Goal: Task Accomplishment & Management: Manage account settings

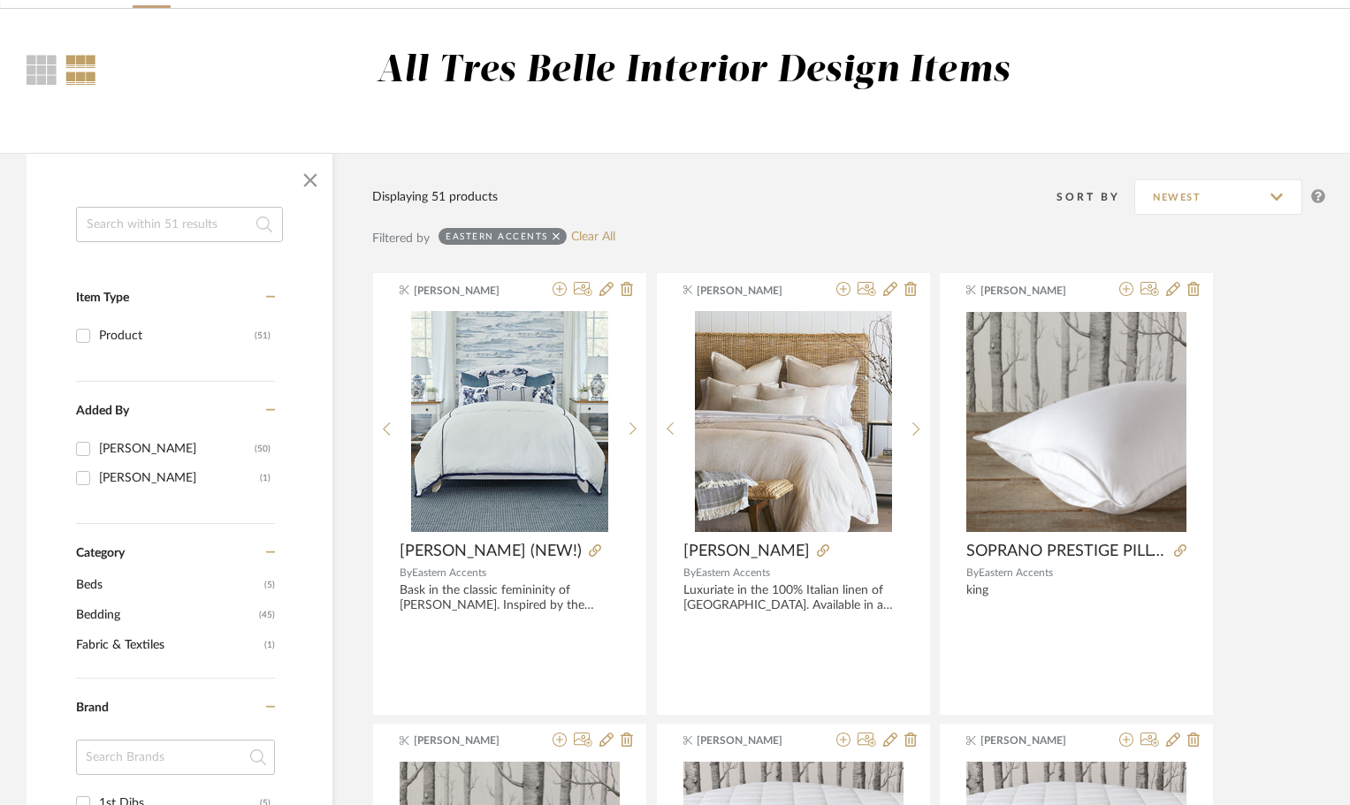
scroll to position [2564, 0]
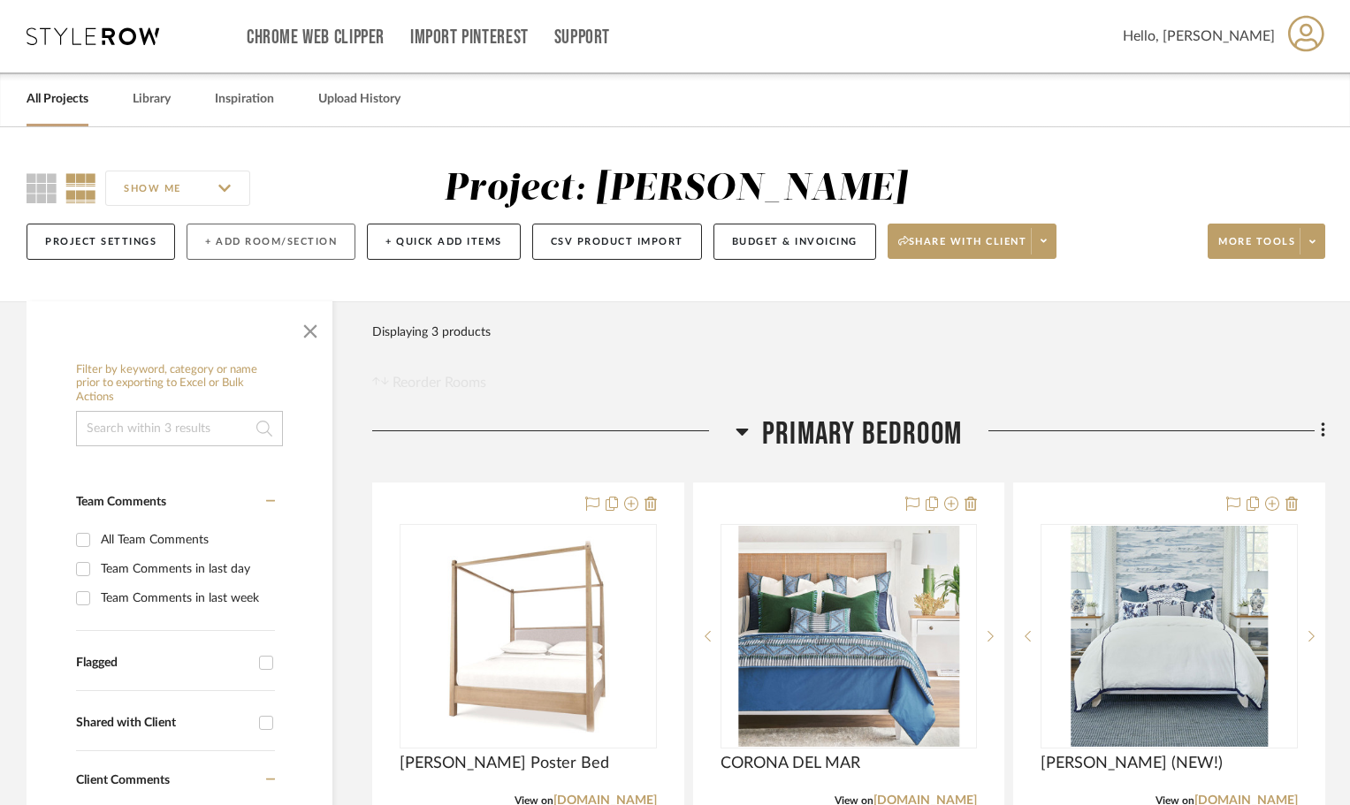
click at [275, 245] on button "+ Add Room/Section" at bounding box center [271, 242] width 169 height 36
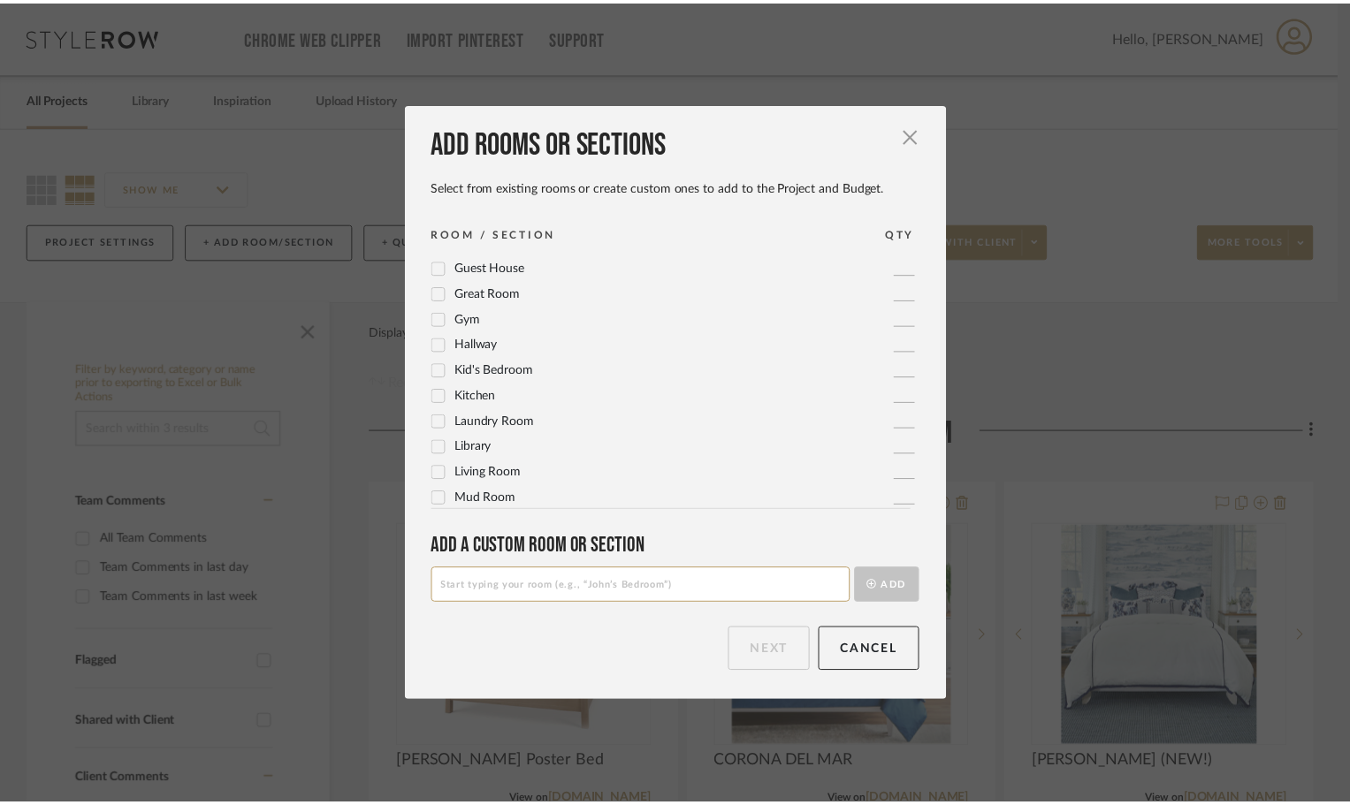
scroll to position [354, 0]
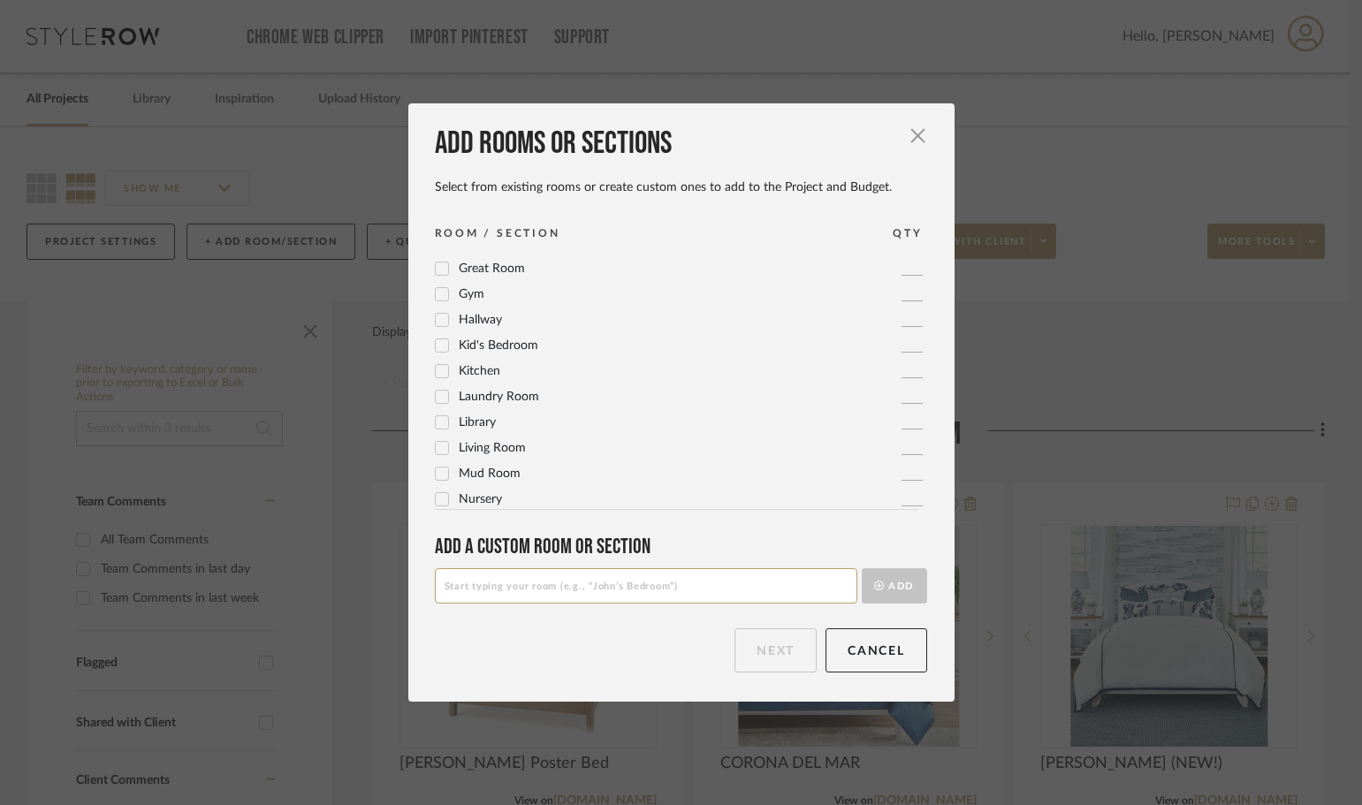
click at [436, 366] on icon at bounding box center [442, 371] width 12 height 12
drag, startPoint x: 769, startPoint y: 648, endPoint x: 767, endPoint y: 638, distance: 10.1
click at [768, 647] on button "Next" at bounding box center [776, 651] width 82 height 44
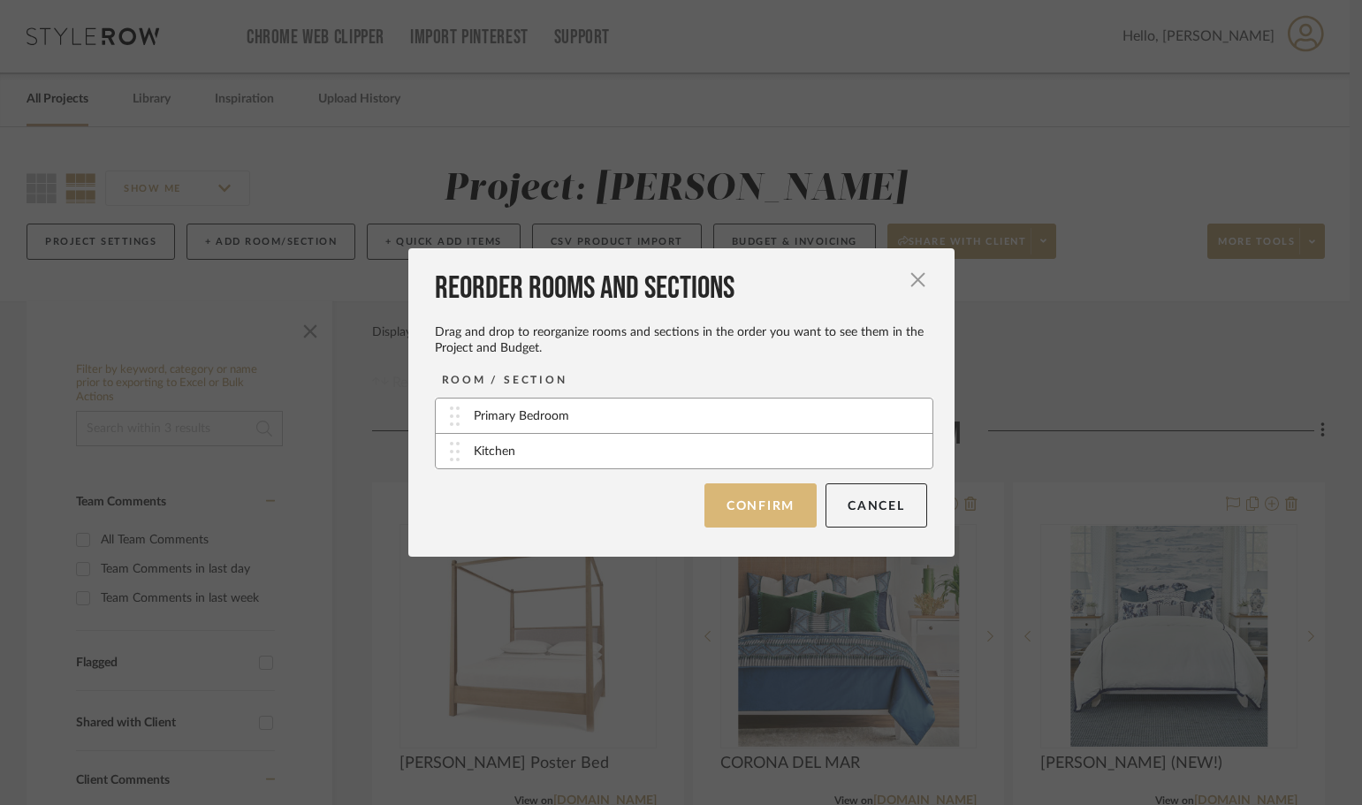
click at [751, 492] on button "Confirm" at bounding box center [761, 506] width 112 height 44
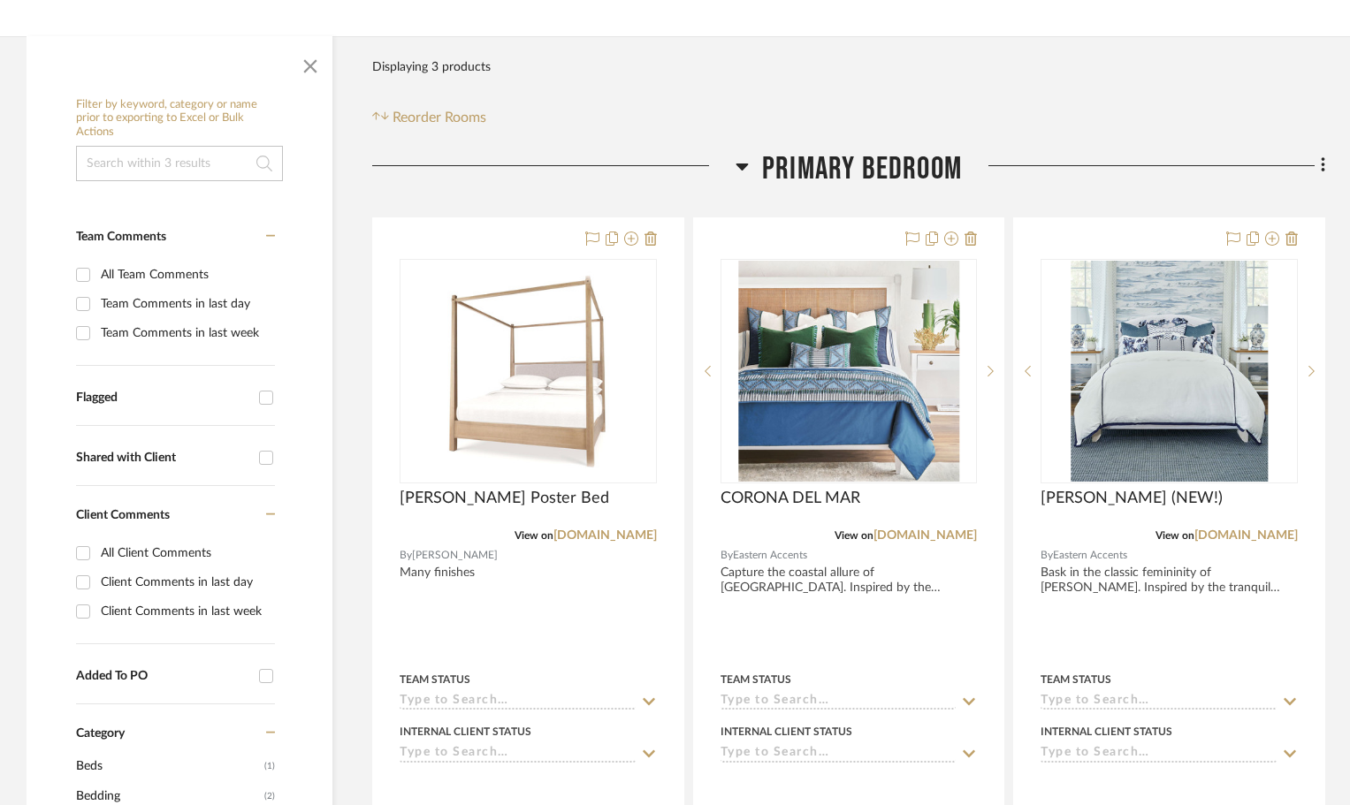
scroll to position [0, 0]
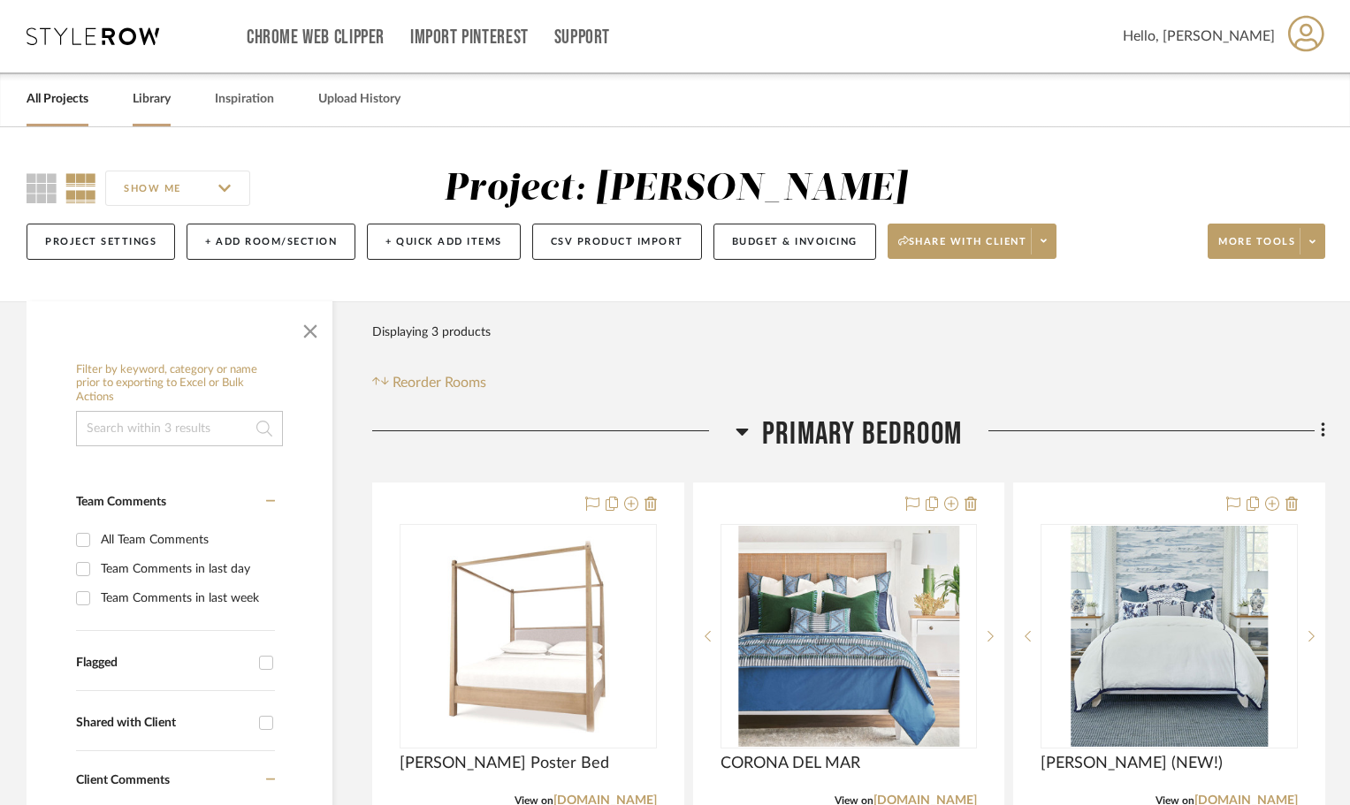
click at [156, 101] on link "Library" at bounding box center [152, 100] width 38 height 24
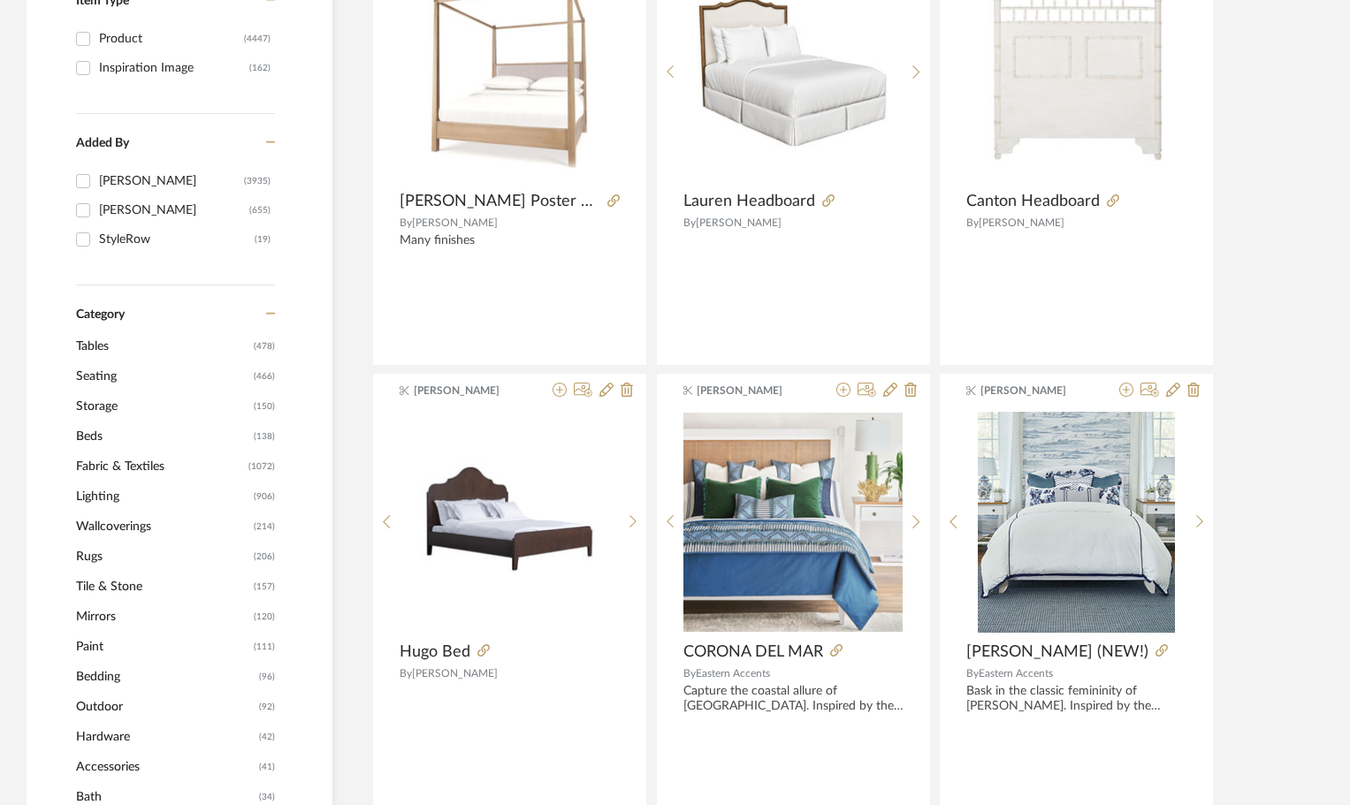
scroll to position [442, 0]
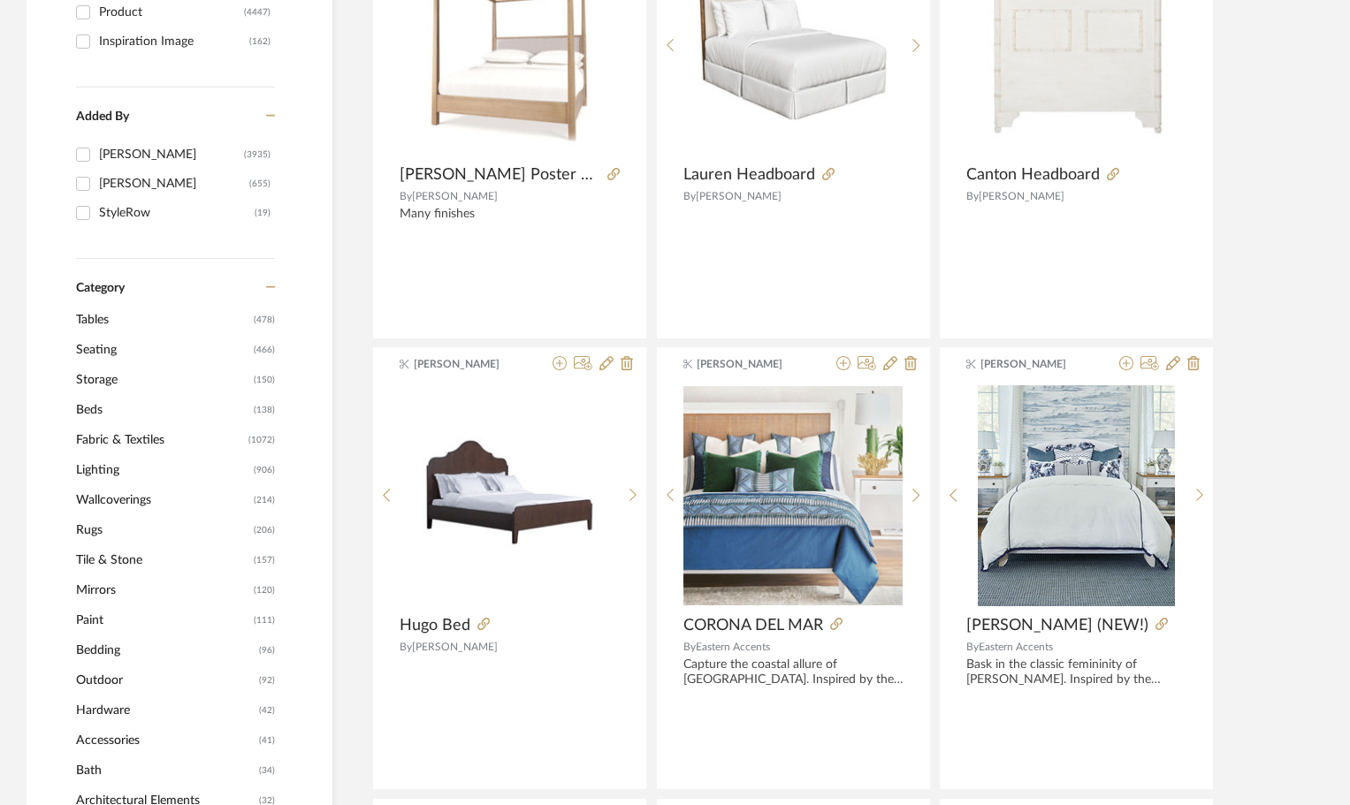
click at [101, 349] on span "Seating" at bounding box center [162, 350] width 173 height 30
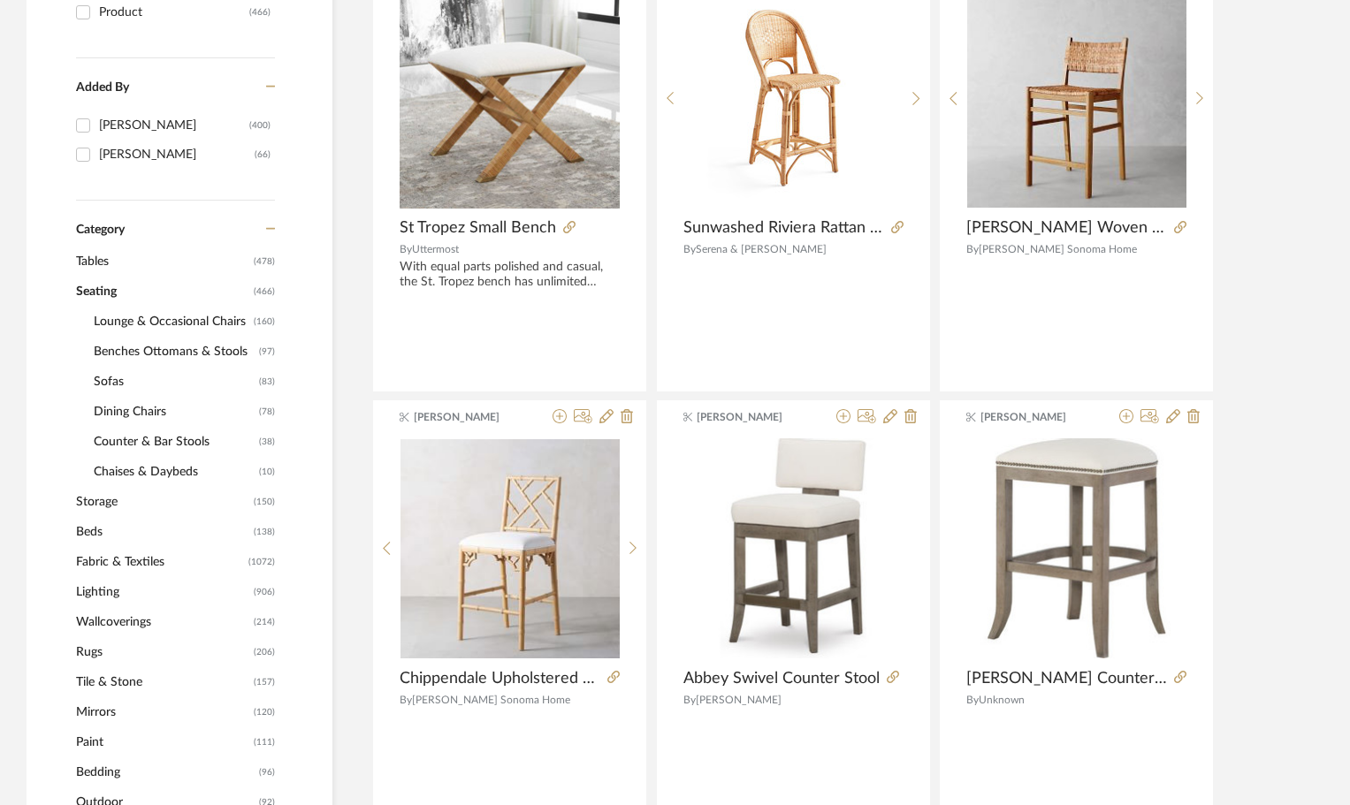
click at [157, 442] on span "Counter & Bar Stools" at bounding box center [174, 442] width 161 height 30
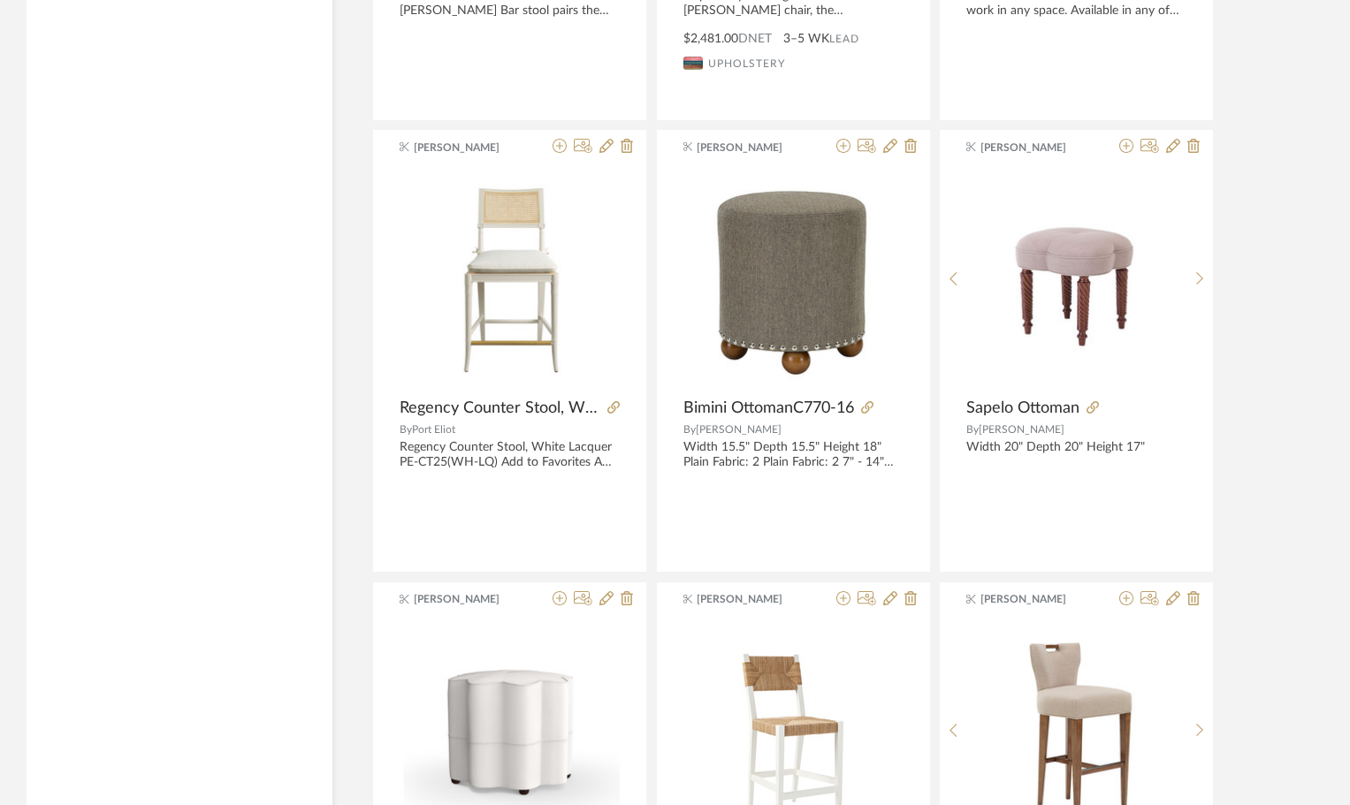
scroll to position [5155, 0]
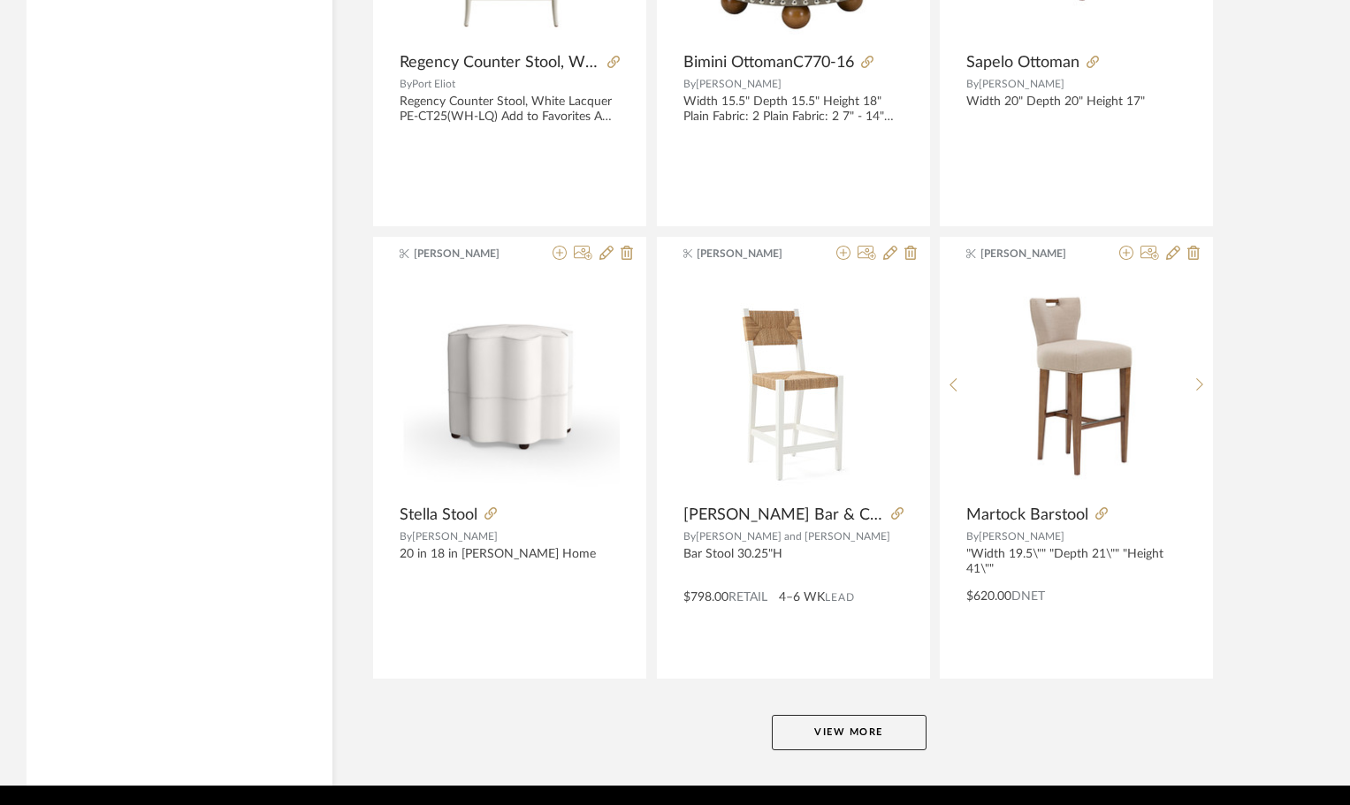
click at [889, 726] on button "View More" at bounding box center [849, 732] width 155 height 35
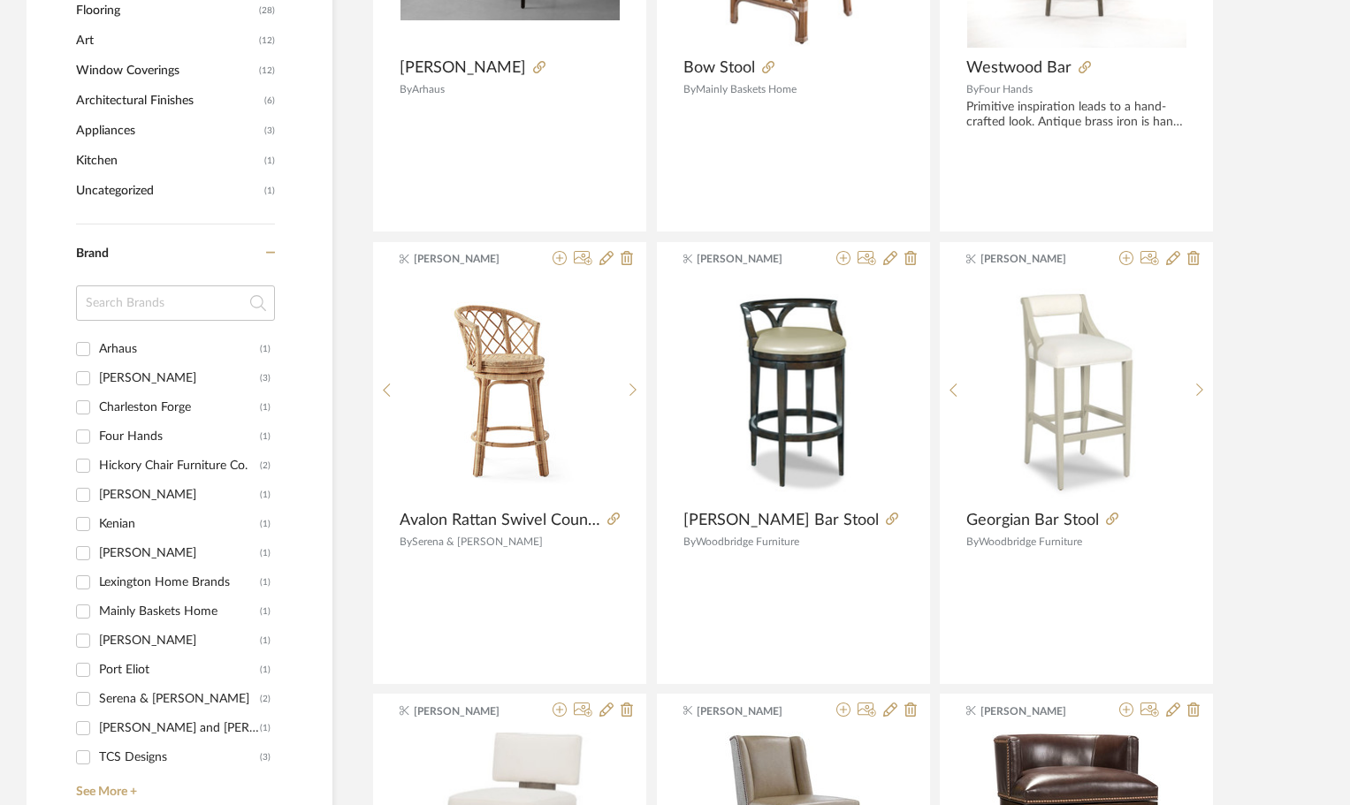
scroll to position [1530, 0]
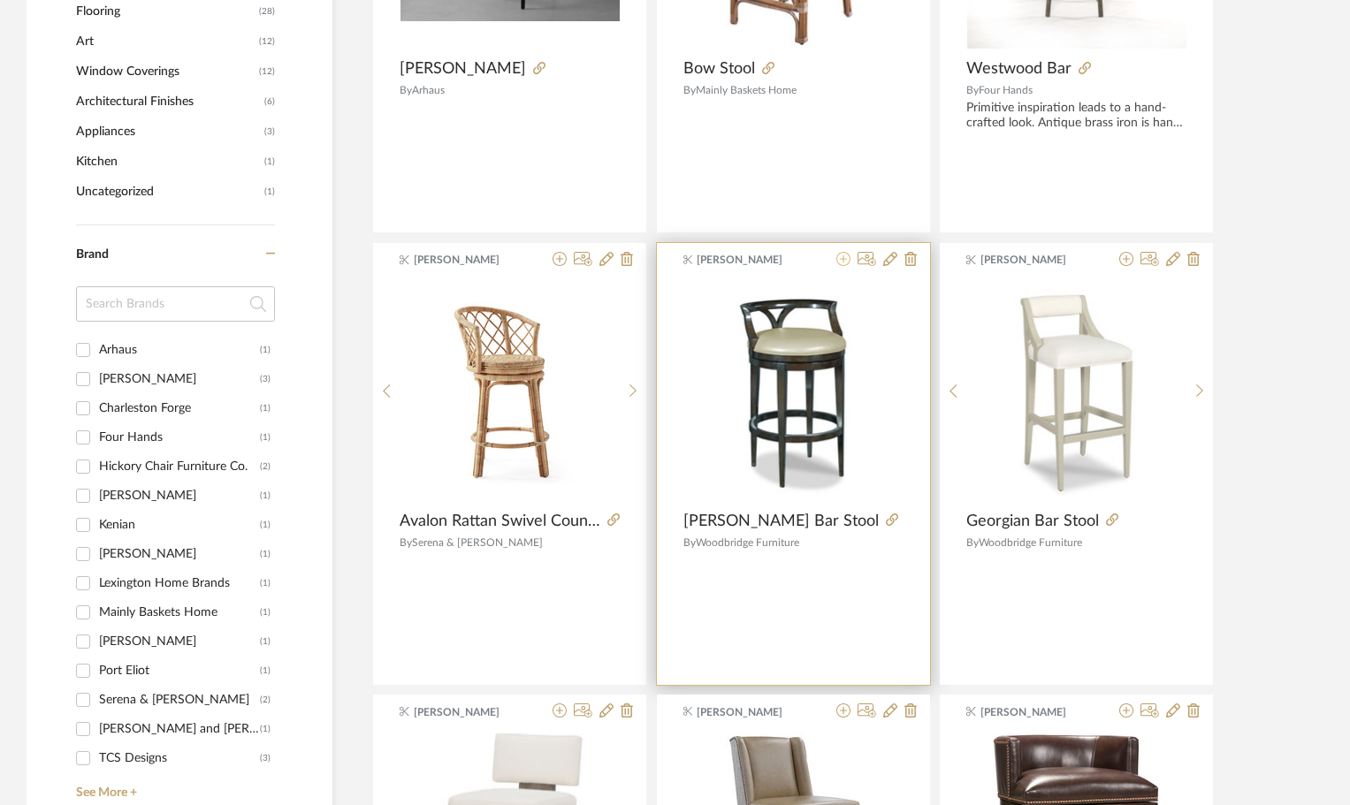
click at [843, 256] on icon at bounding box center [843, 259] width 14 height 14
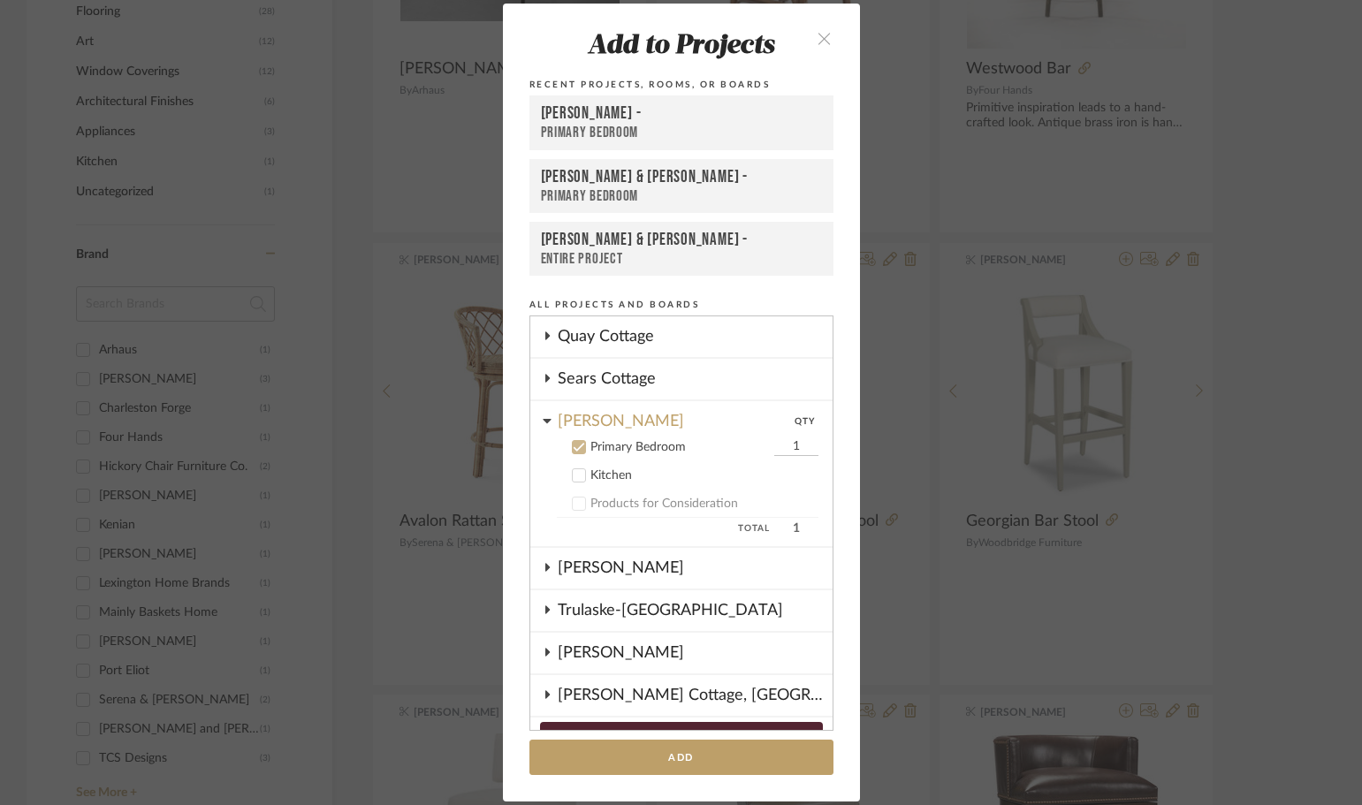
scroll to position [751, 0]
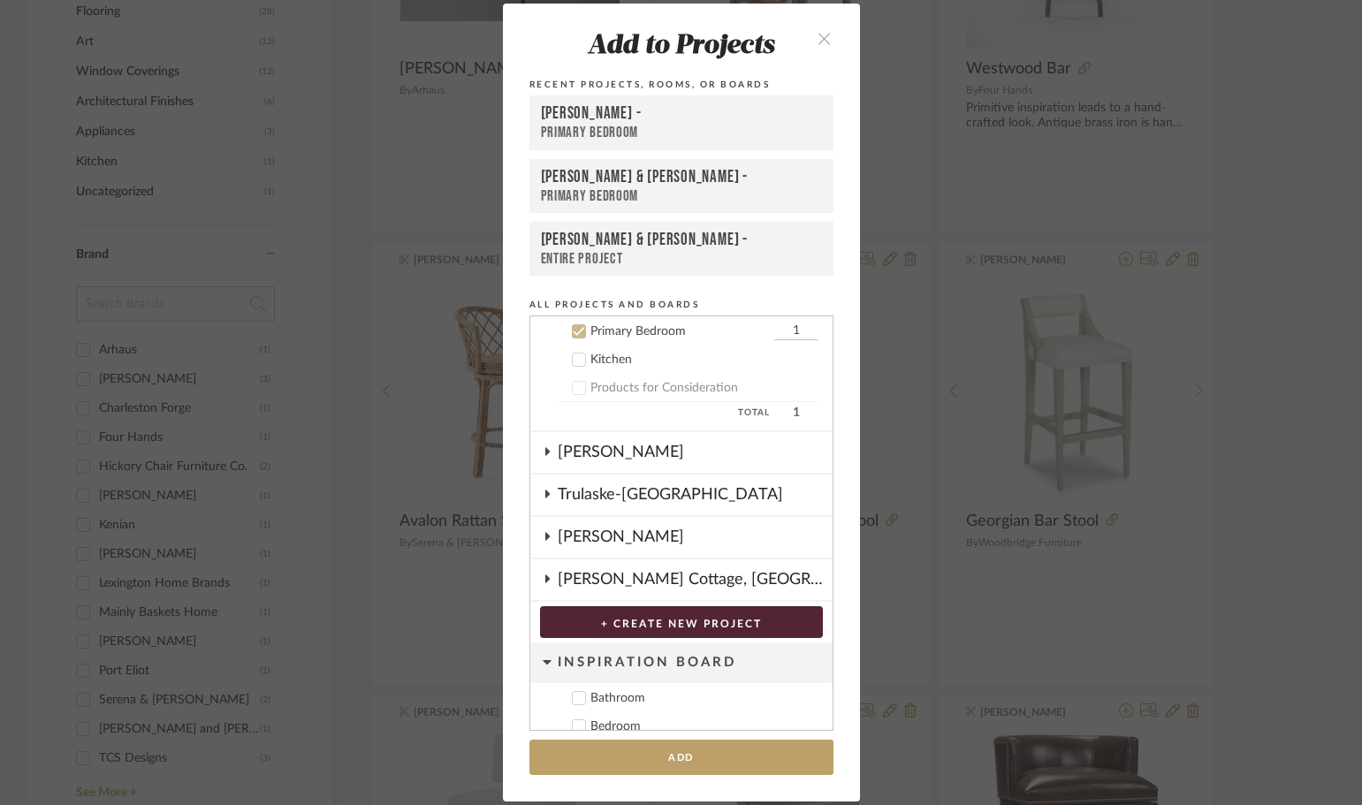
click at [575, 357] on icon at bounding box center [579, 360] width 12 height 12
click at [574, 332] on icon at bounding box center [578, 331] width 11 height 9
click at [683, 759] on button "Add" at bounding box center [682, 758] width 304 height 36
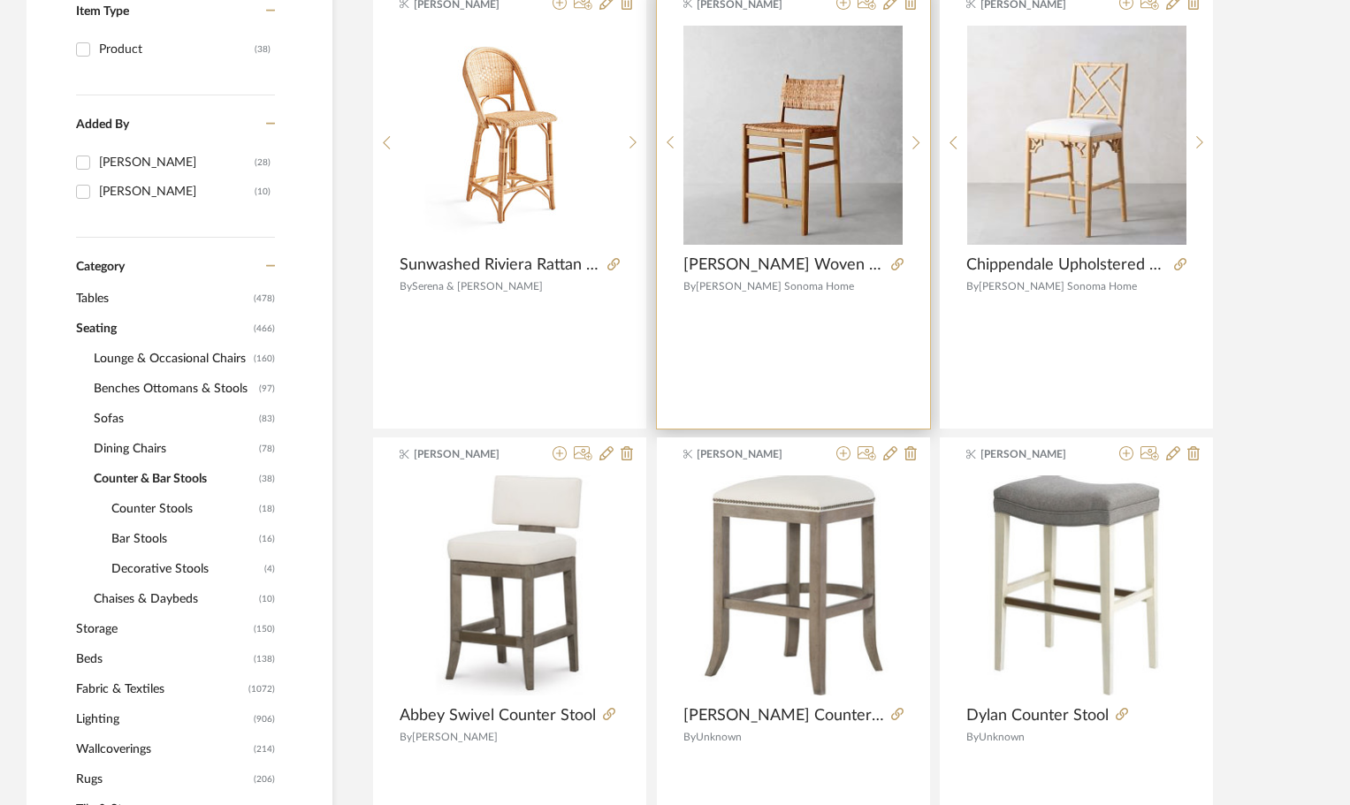
scroll to position [442, 0]
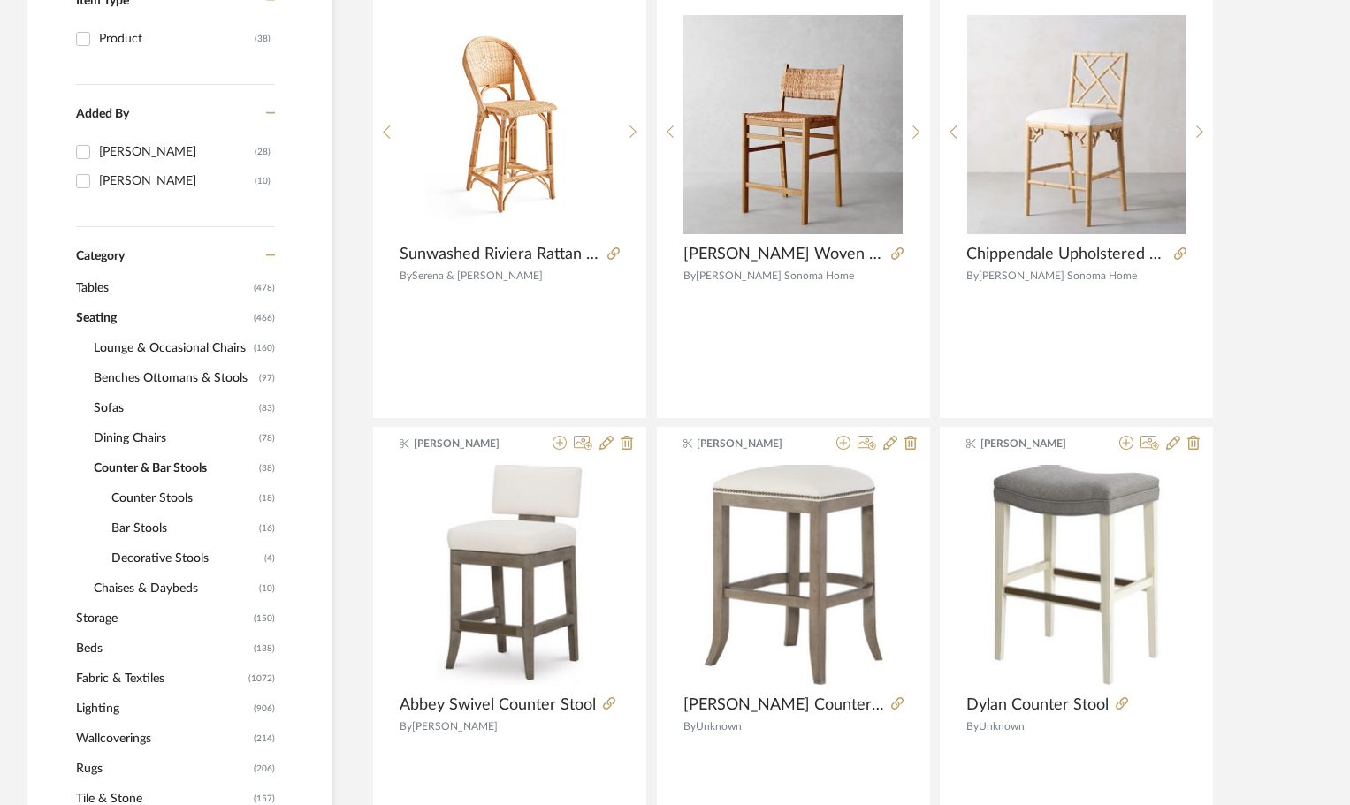
click at [151, 532] on span "Bar Stools" at bounding box center [182, 529] width 143 height 30
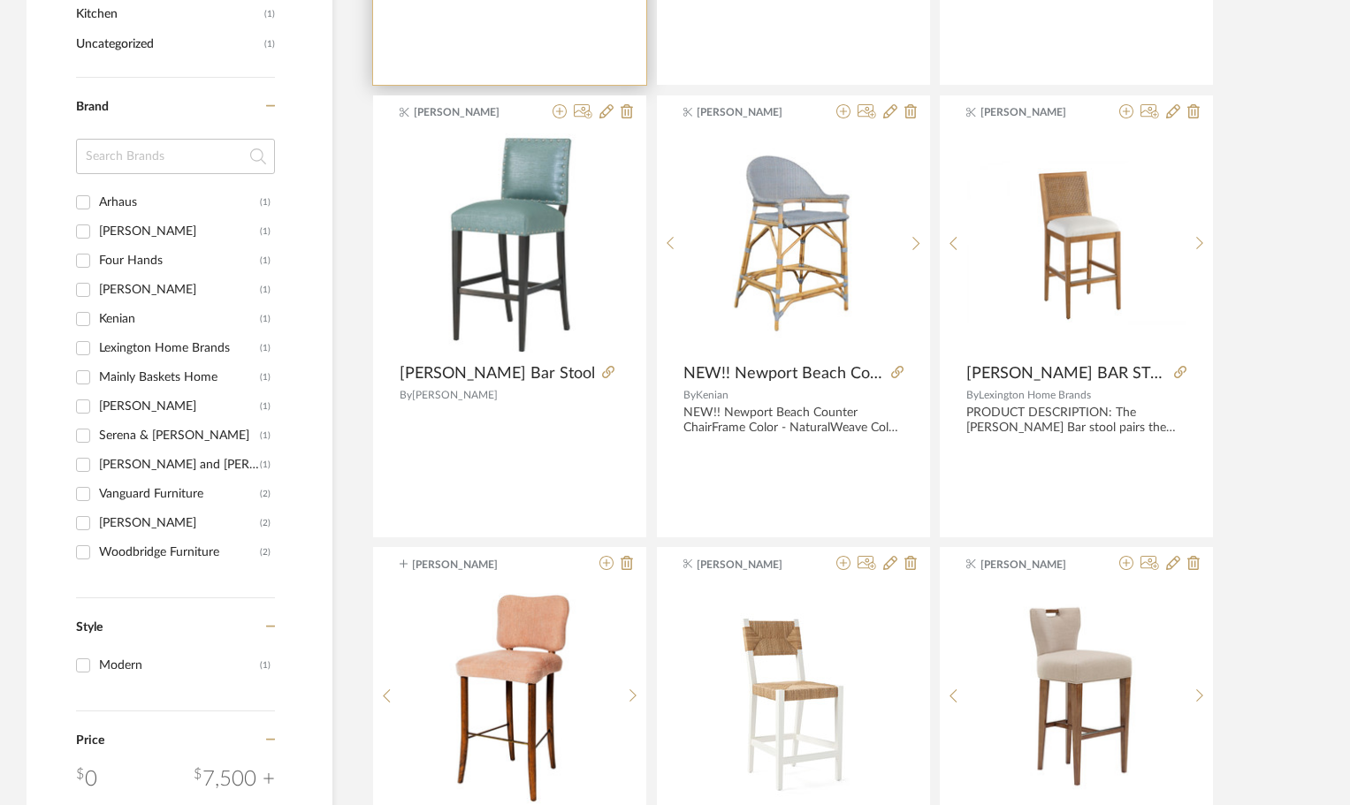
scroll to position [1680, 0]
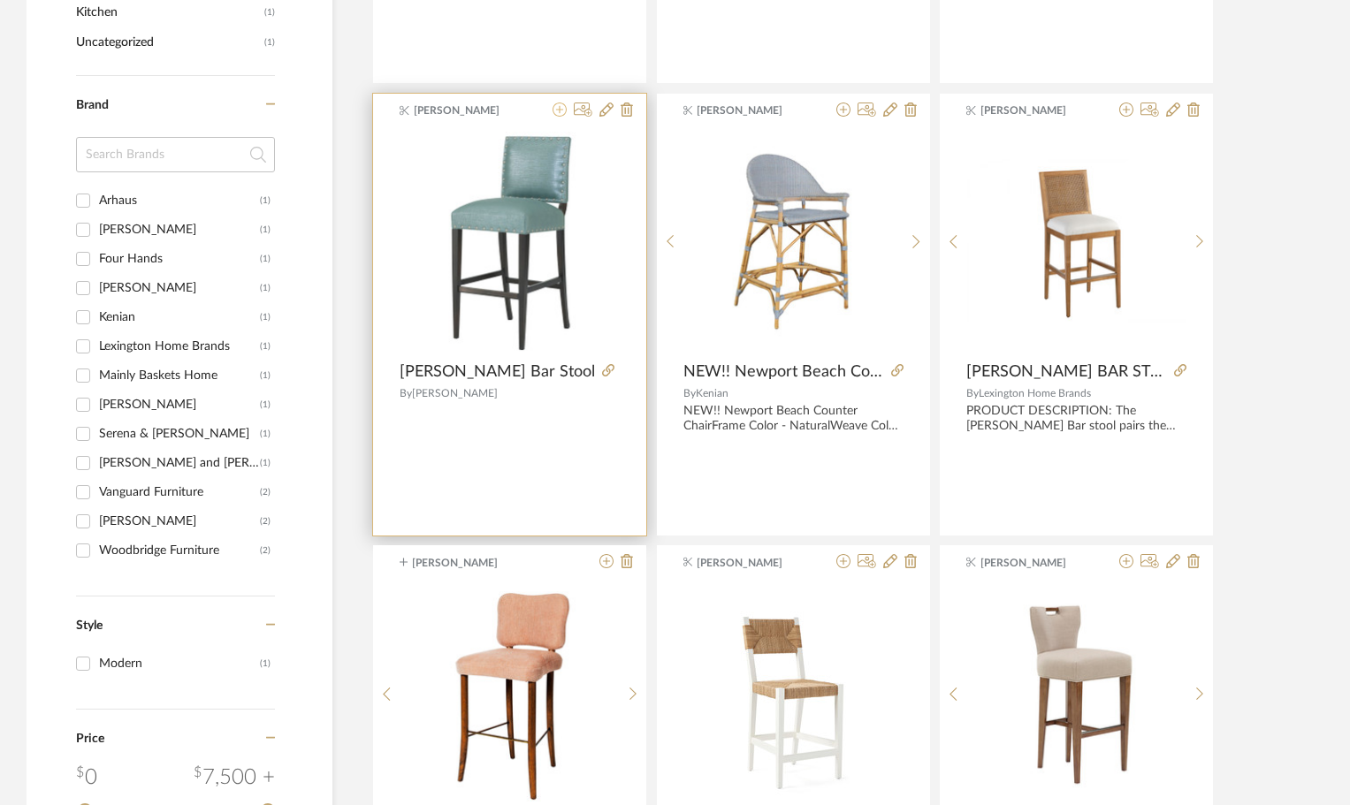
click at [558, 112] on icon at bounding box center [560, 110] width 14 height 14
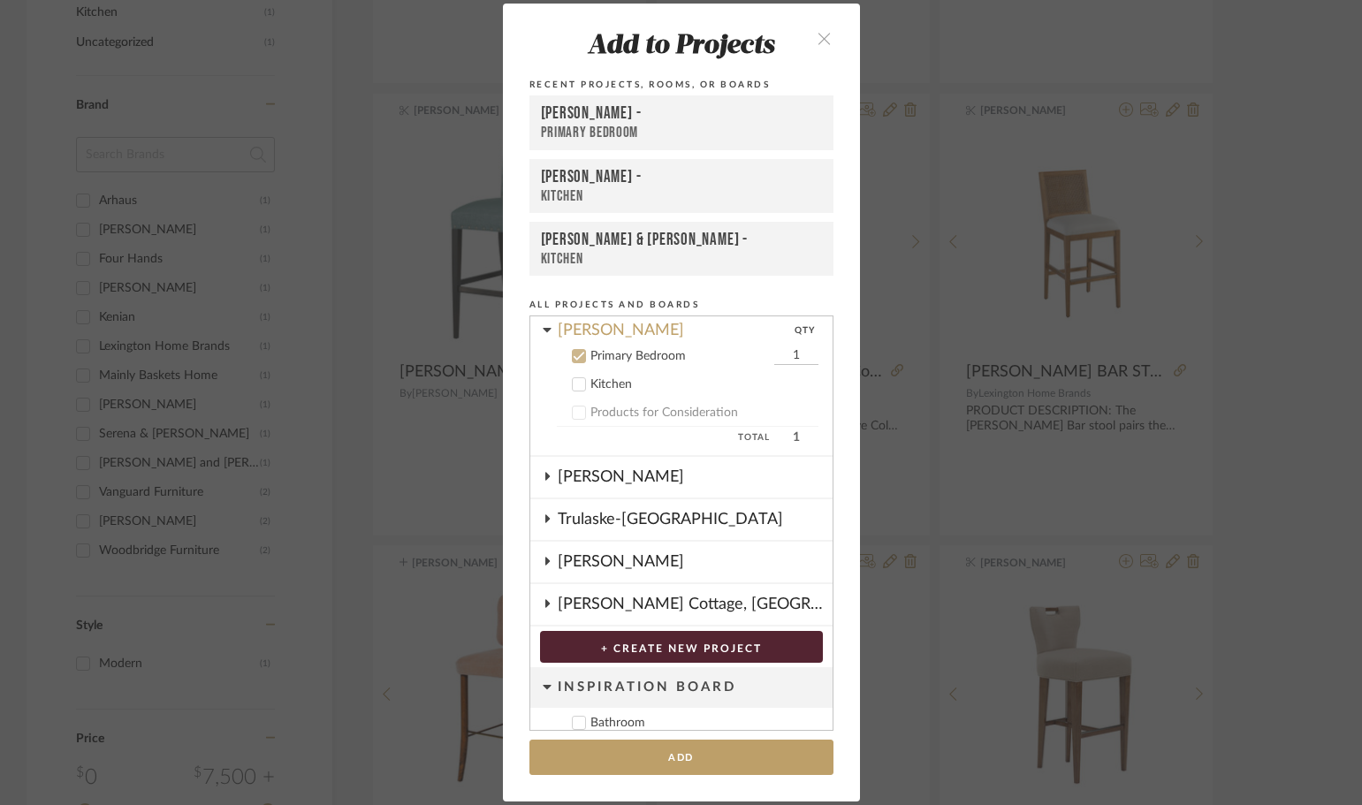
scroll to position [751, 0]
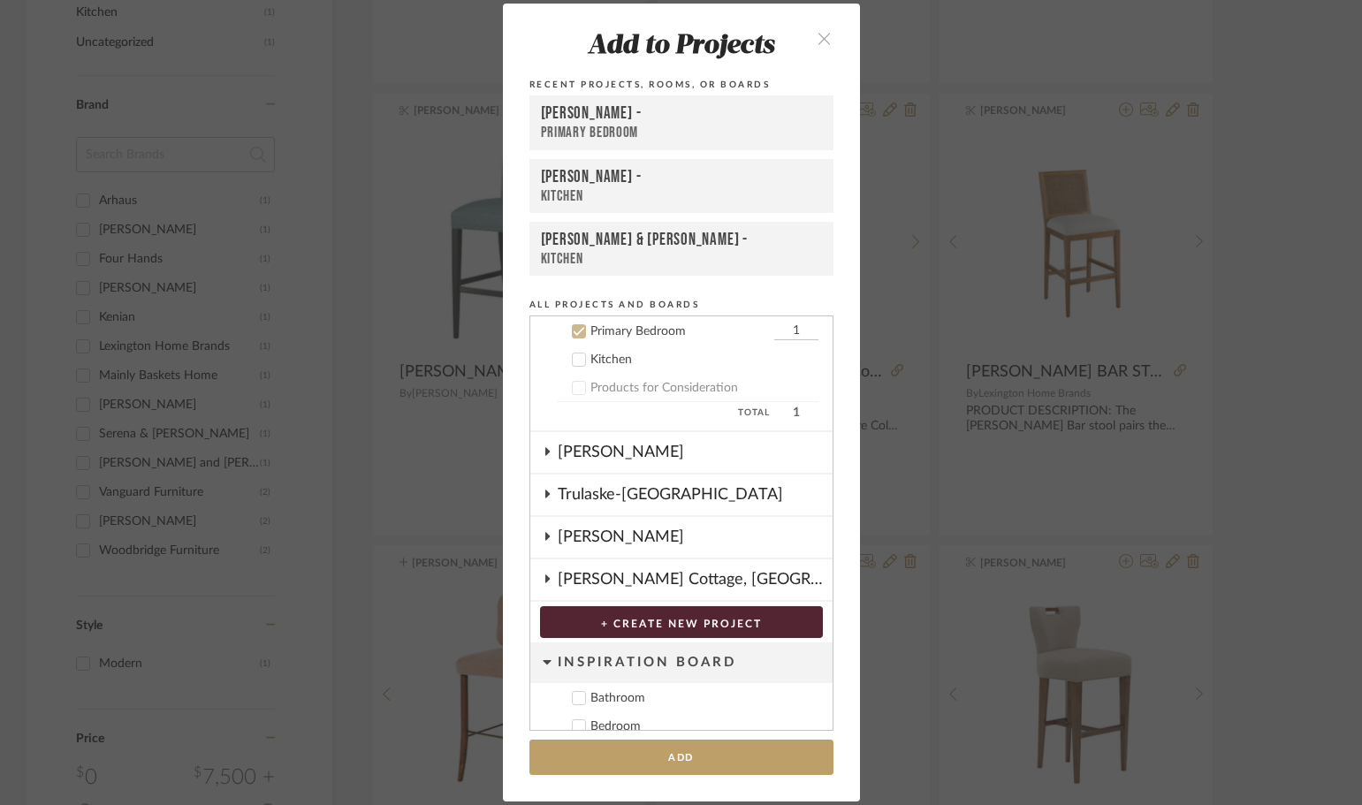
click at [573, 360] on icon at bounding box center [579, 360] width 12 height 12
click at [573, 329] on icon at bounding box center [579, 331] width 12 height 12
click at [650, 758] on button "Add" at bounding box center [682, 758] width 304 height 36
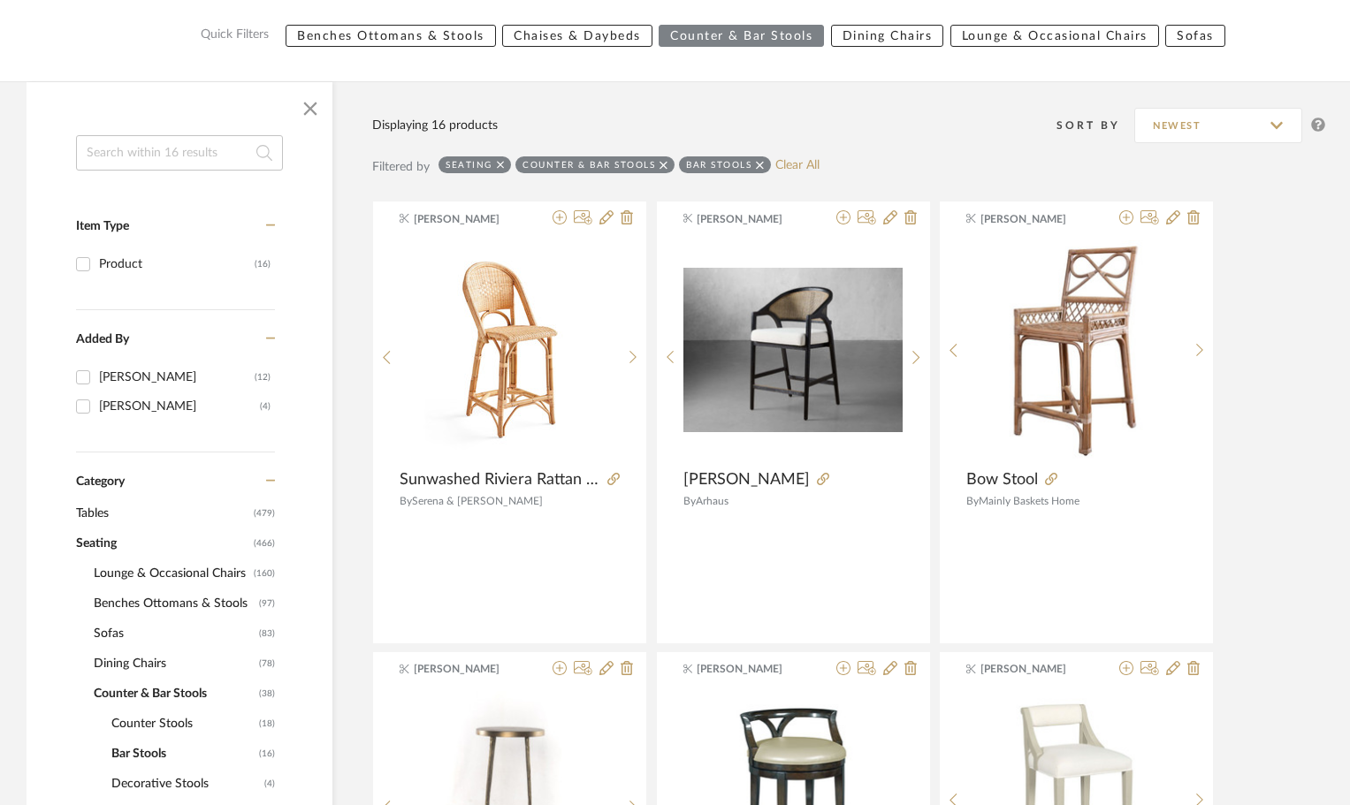
scroll to position [265, 0]
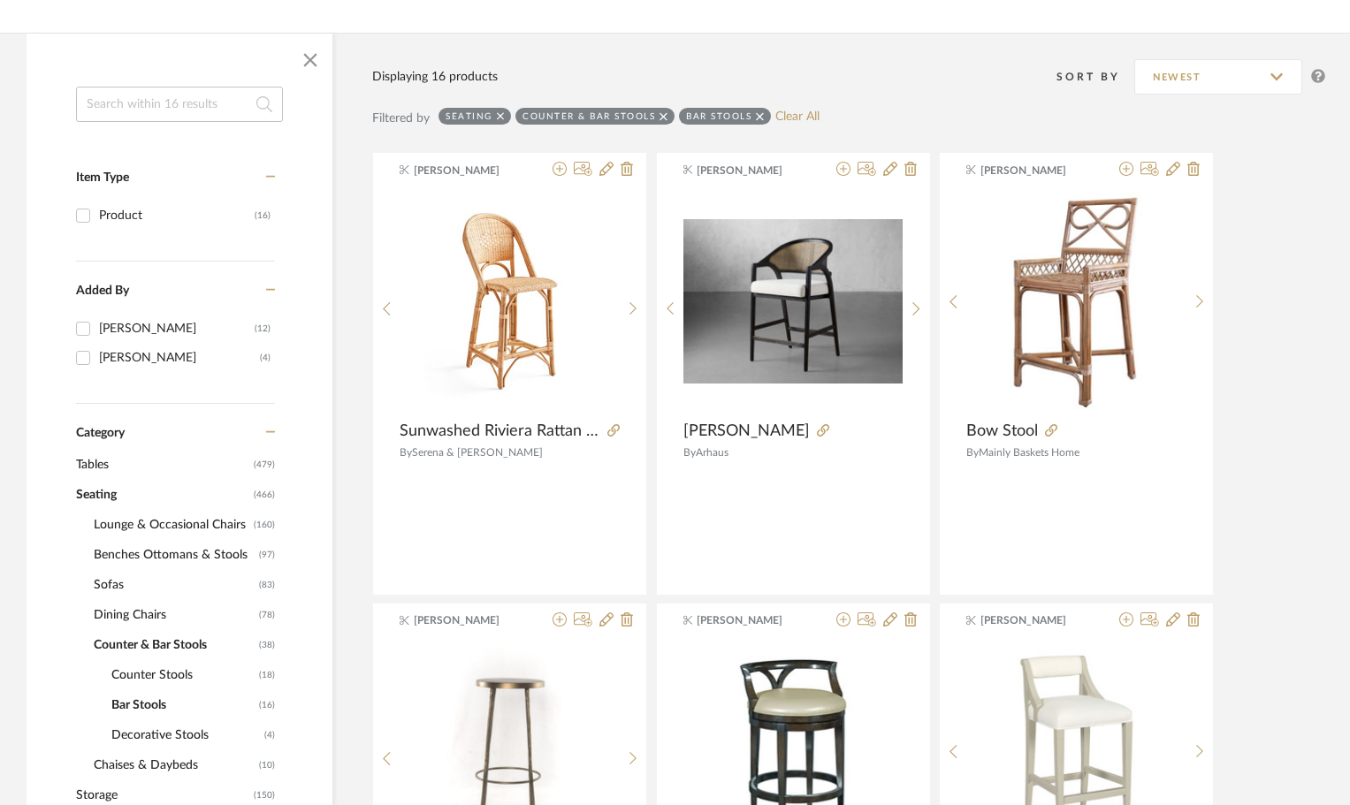
click at [141, 660] on span "Counter Stools" at bounding box center [182, 675] width 143 height 30
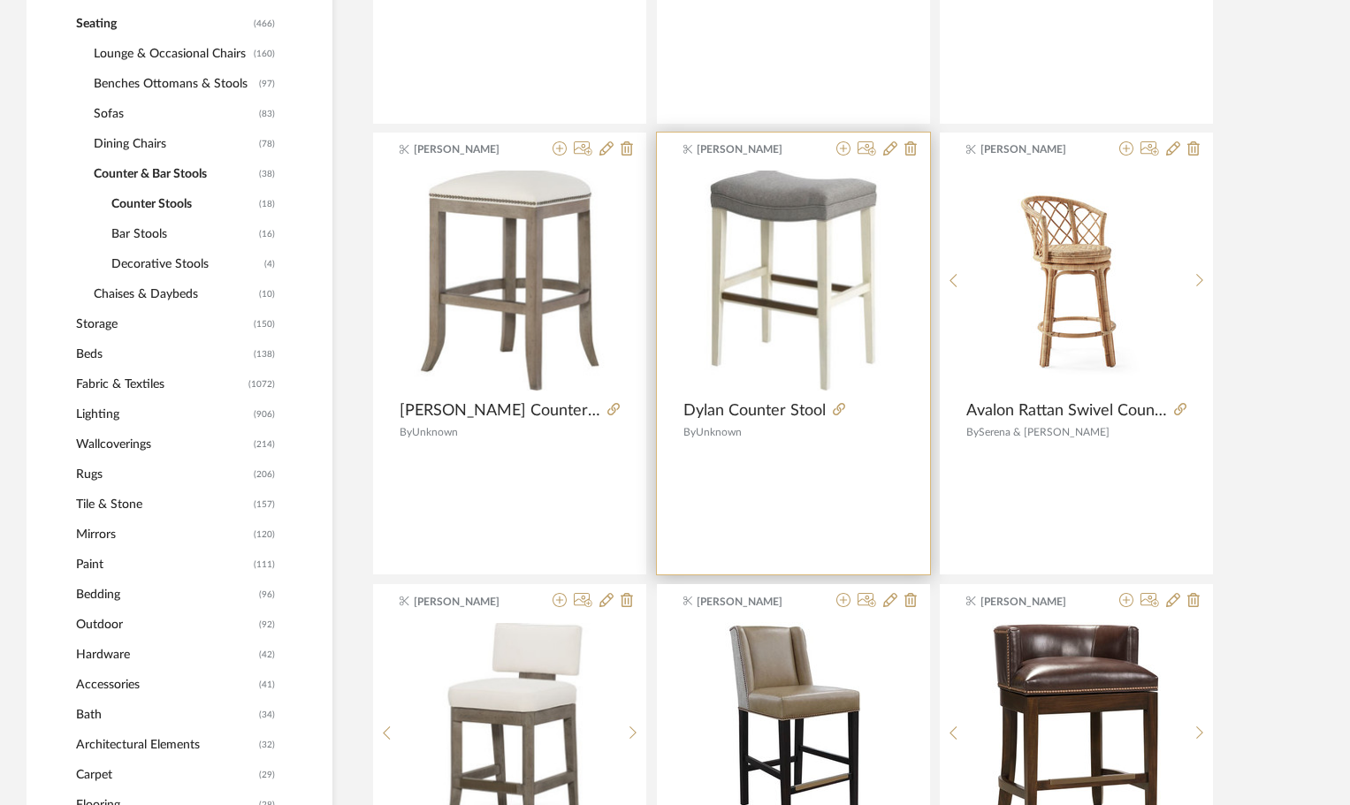
scroll to position [973, 0]
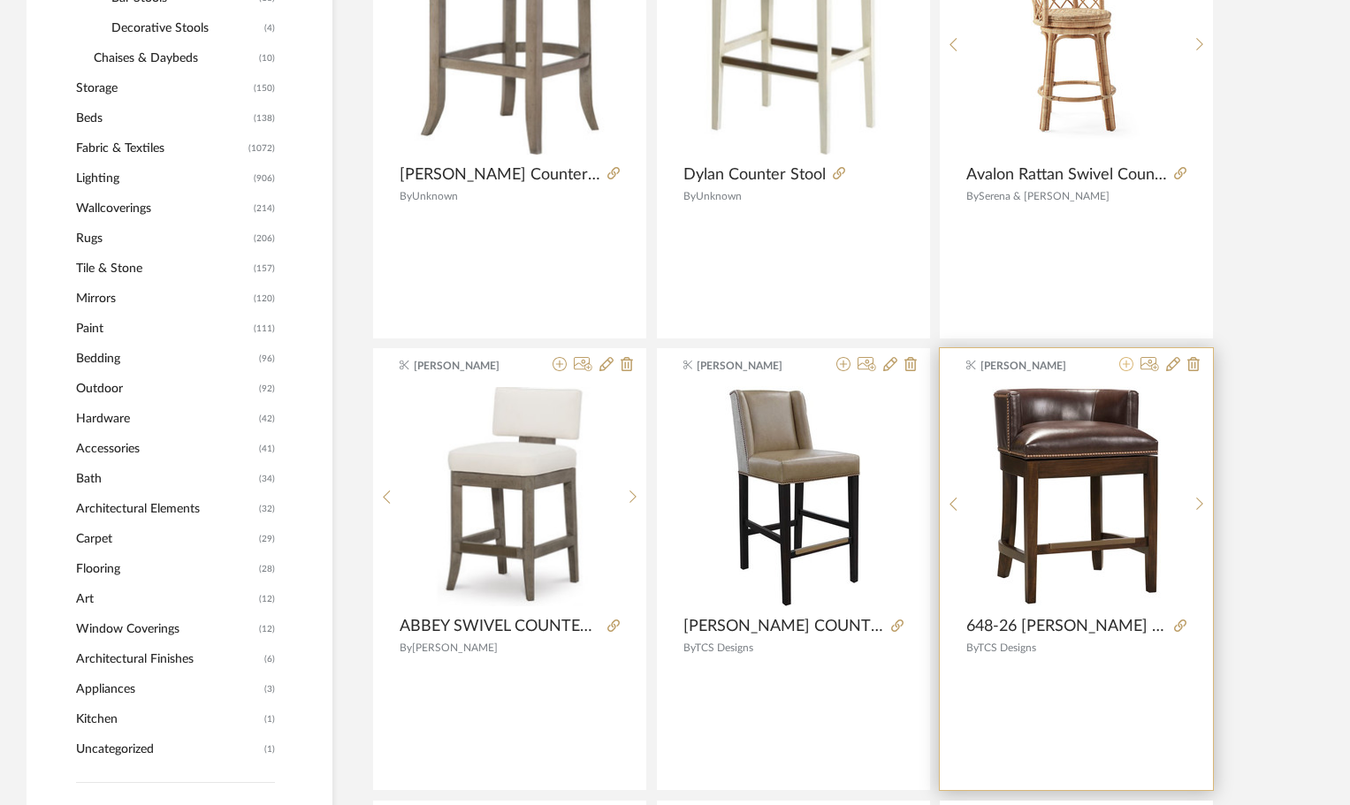
click at [1122, 360] on icon at bounding box center [1126, 364] width 14 height 14
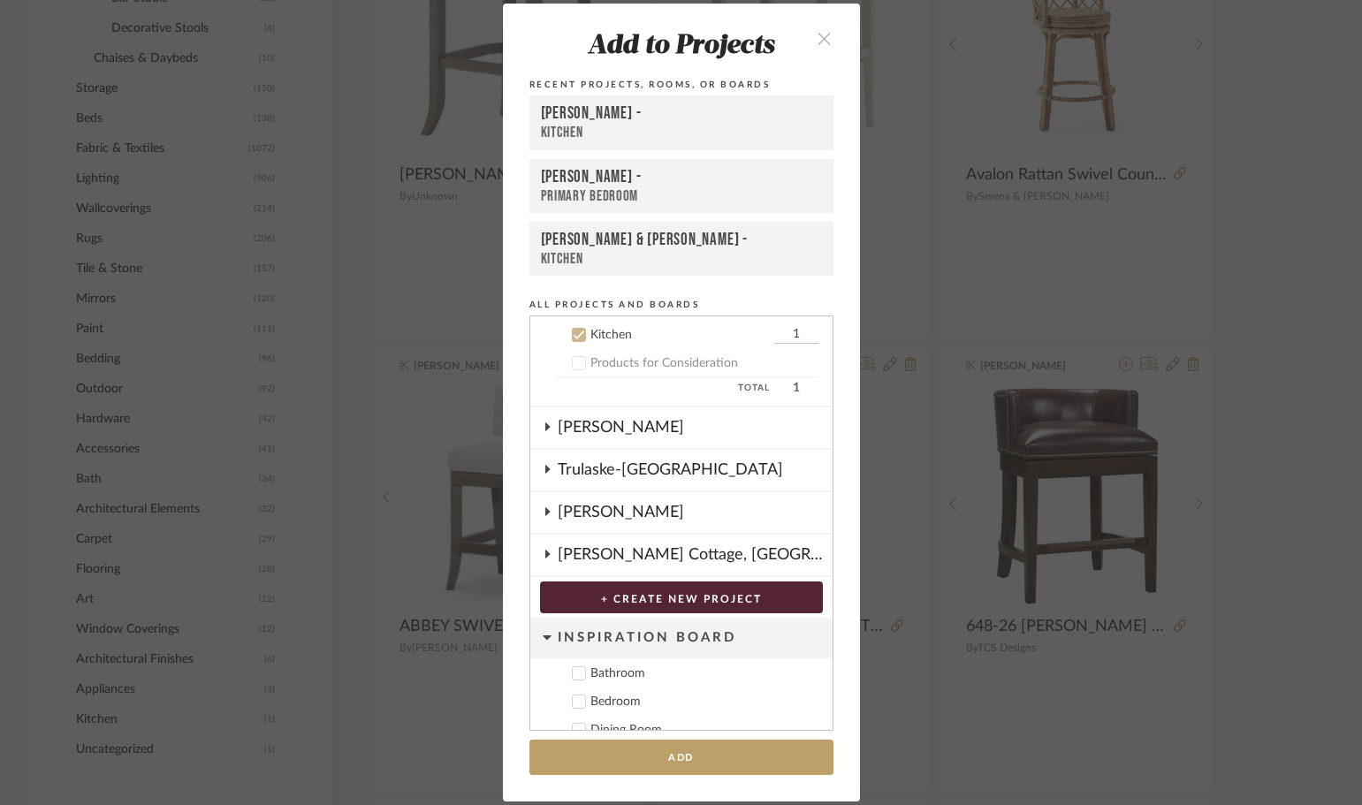
scroll to position [779, 0]
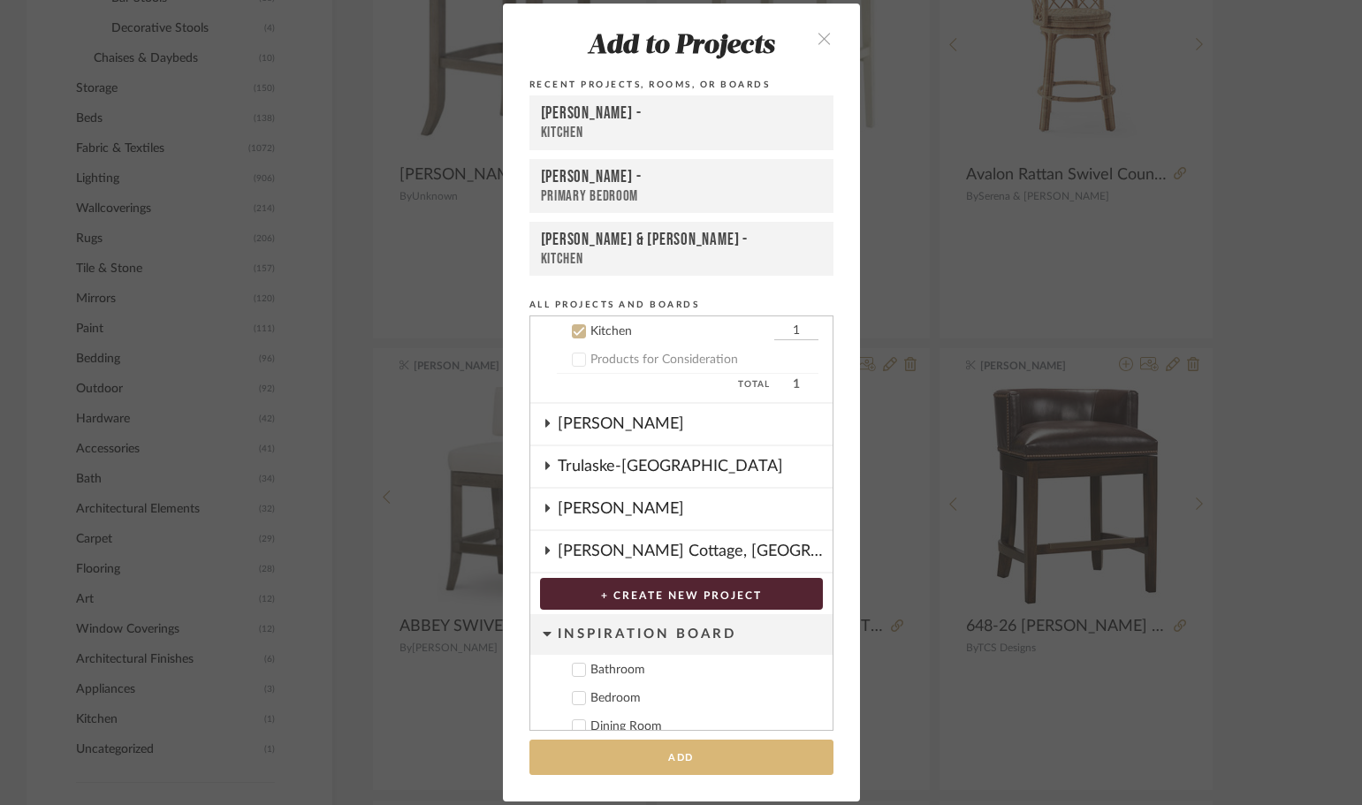
click at [681, 761] on button "Add" at bounding box center [682, 758] width 304 height 36
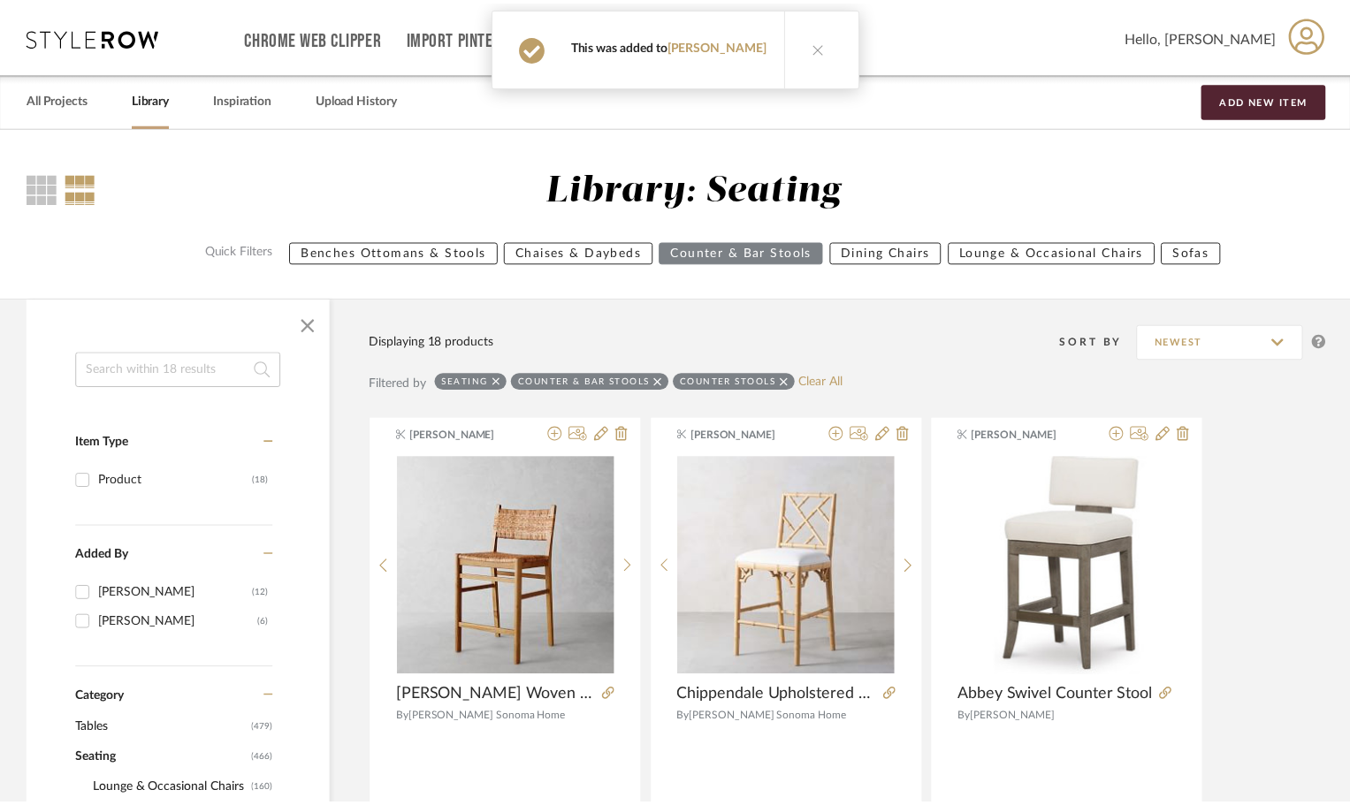
scroll to position [973, 0]
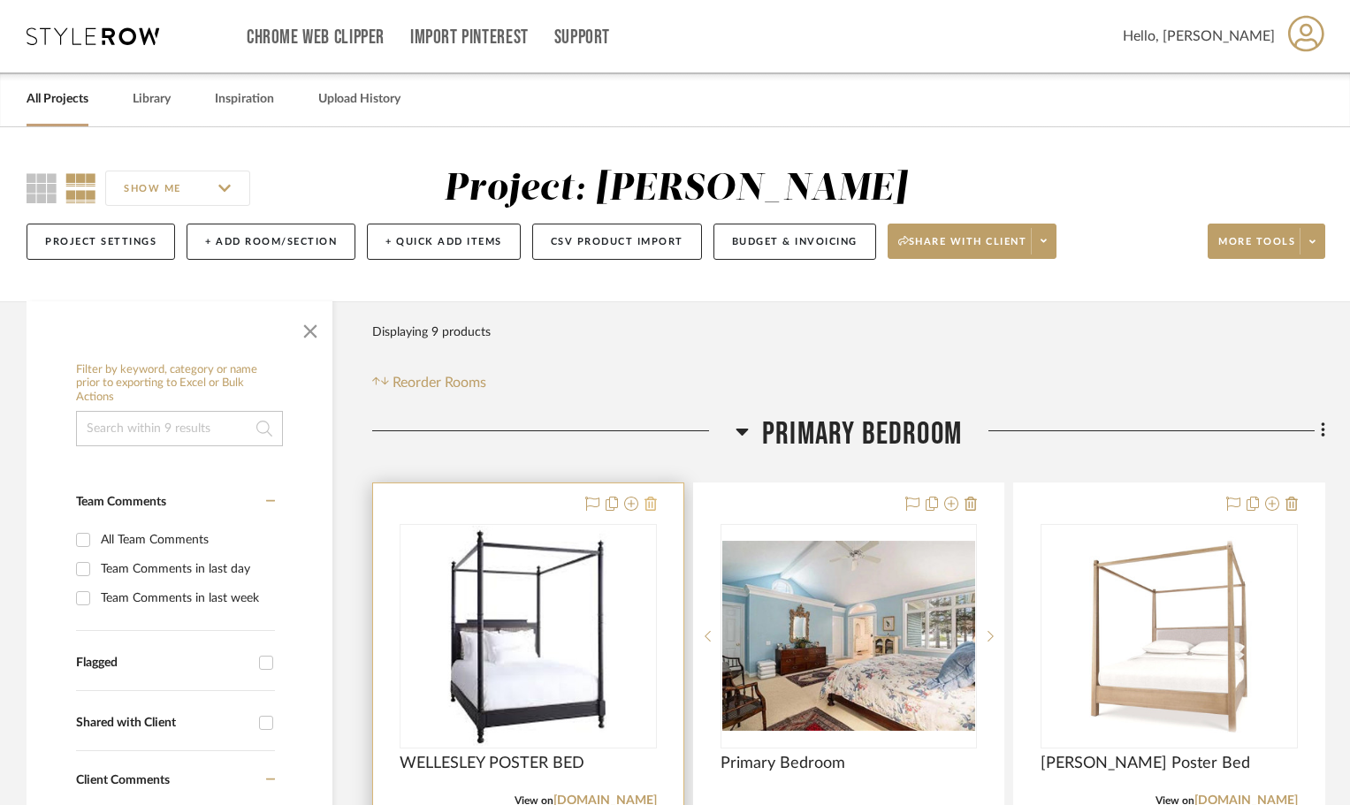
click at [650, 507] on icon at bounding box center [651, 504] width 12 height 14
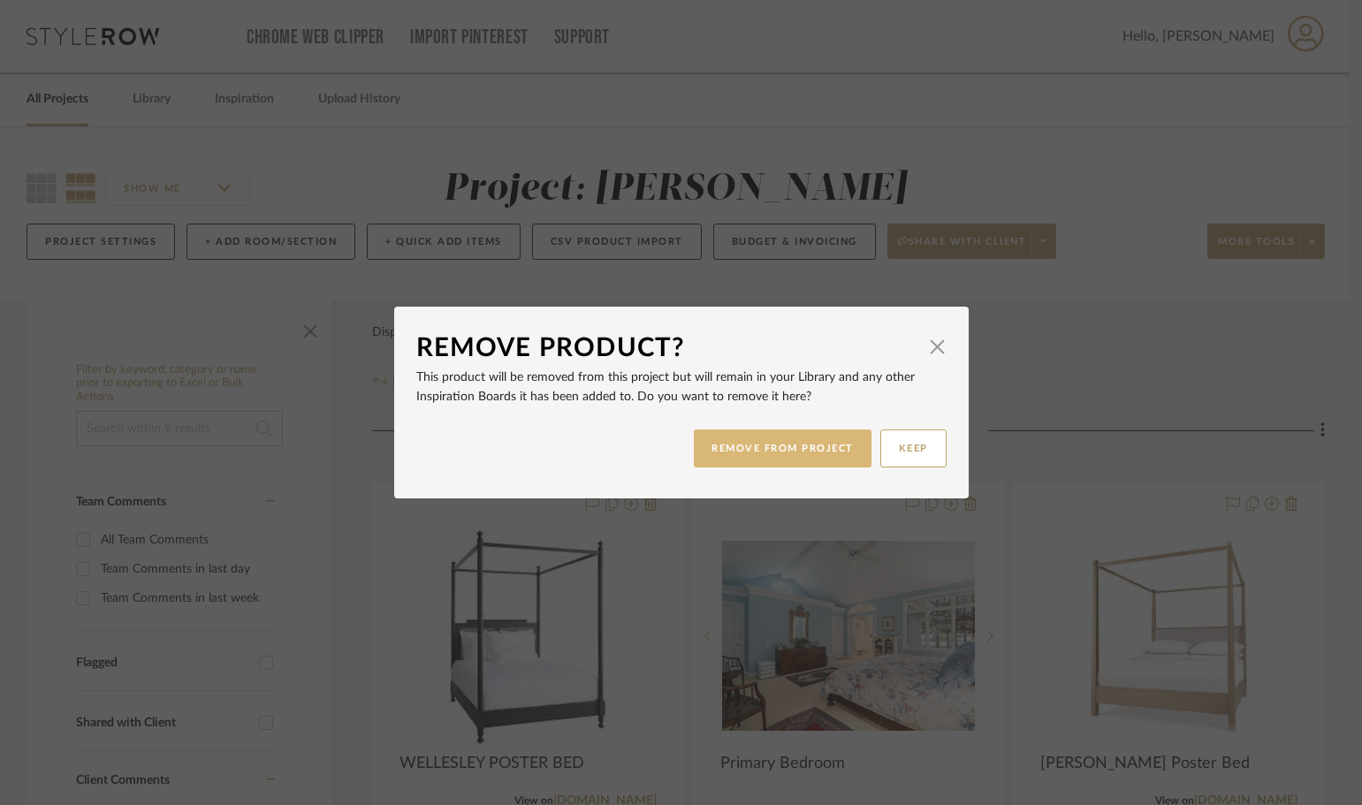
click at [809, 453] on button "REMOVE FROM PROJECT" at bounding box center [783, 449] width 178 height 38
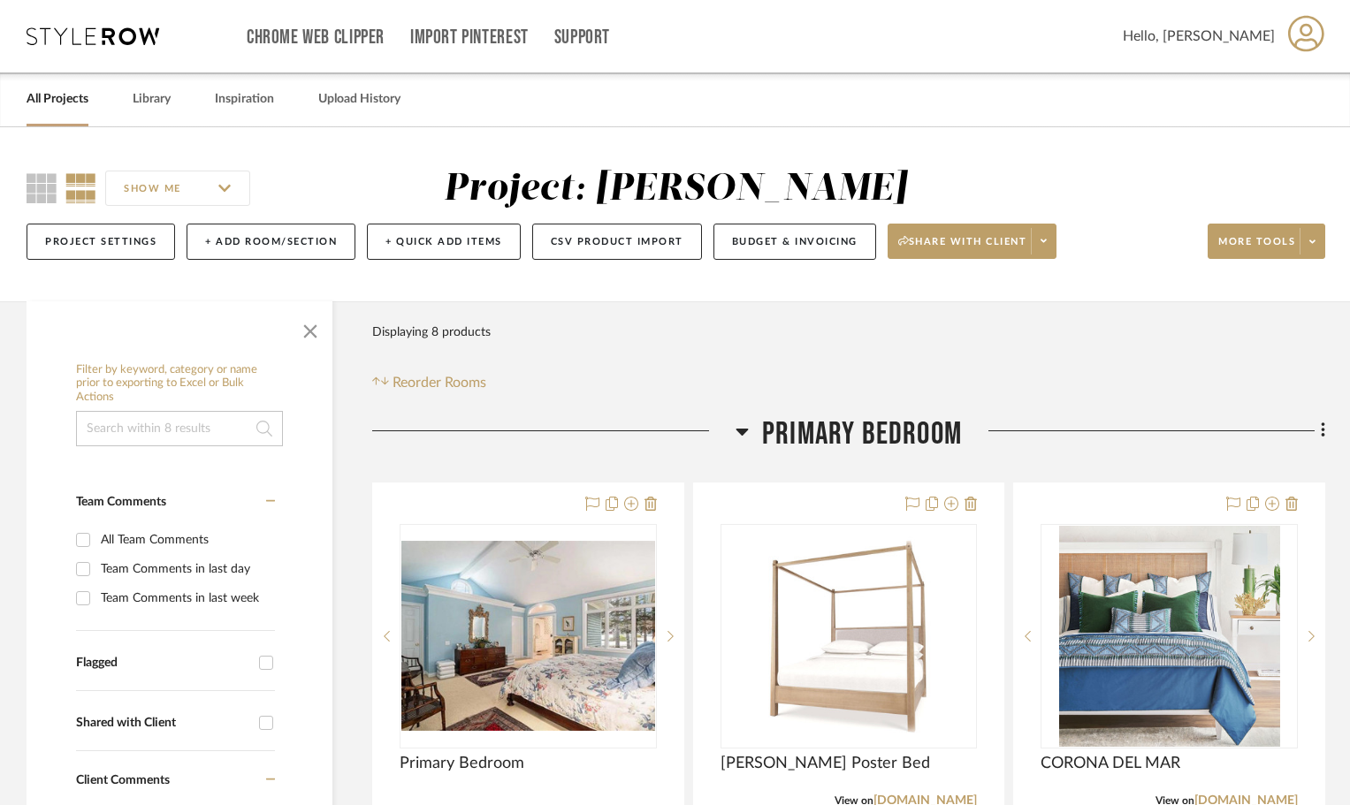
click at [32, 98] on link "All Projects" at bounding box center [58, 100] width 62 height 24
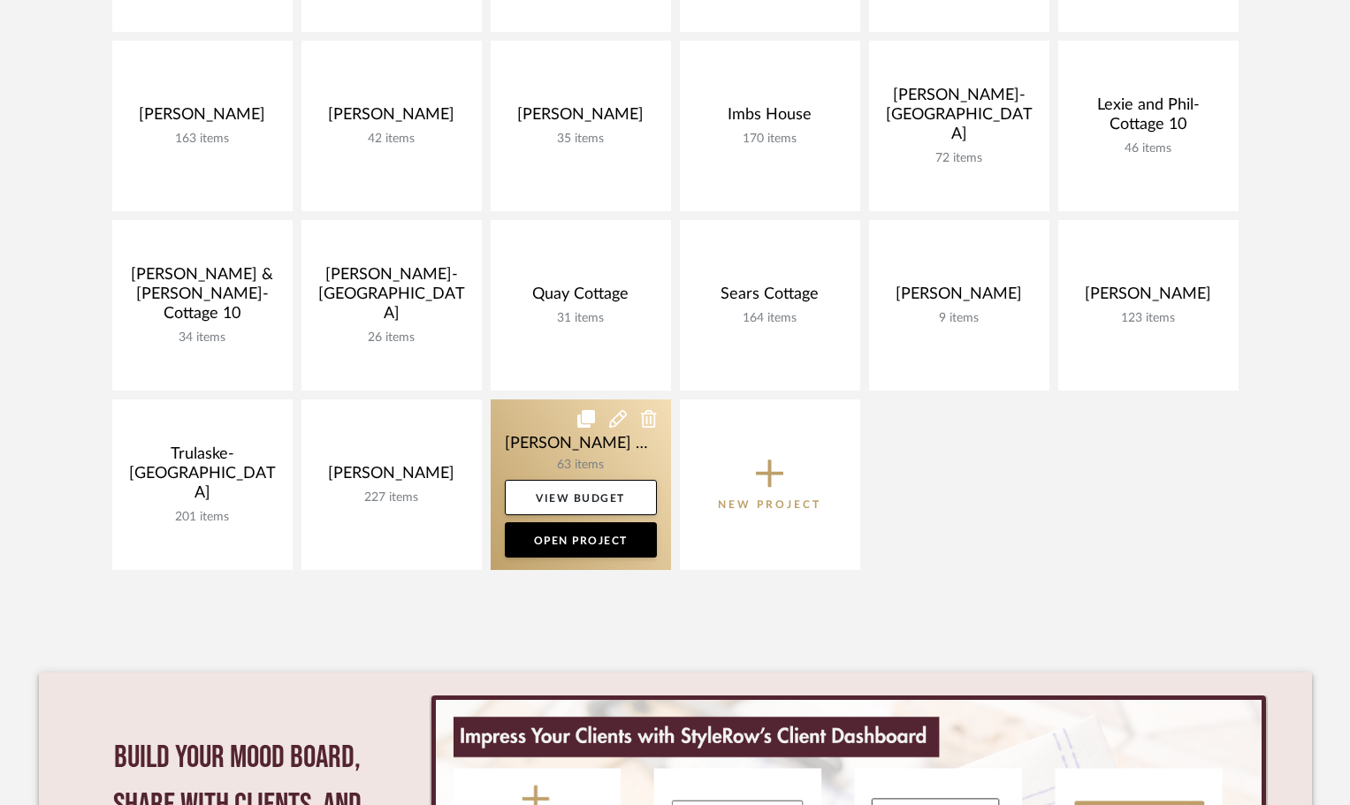
scroll to position [619, 0]
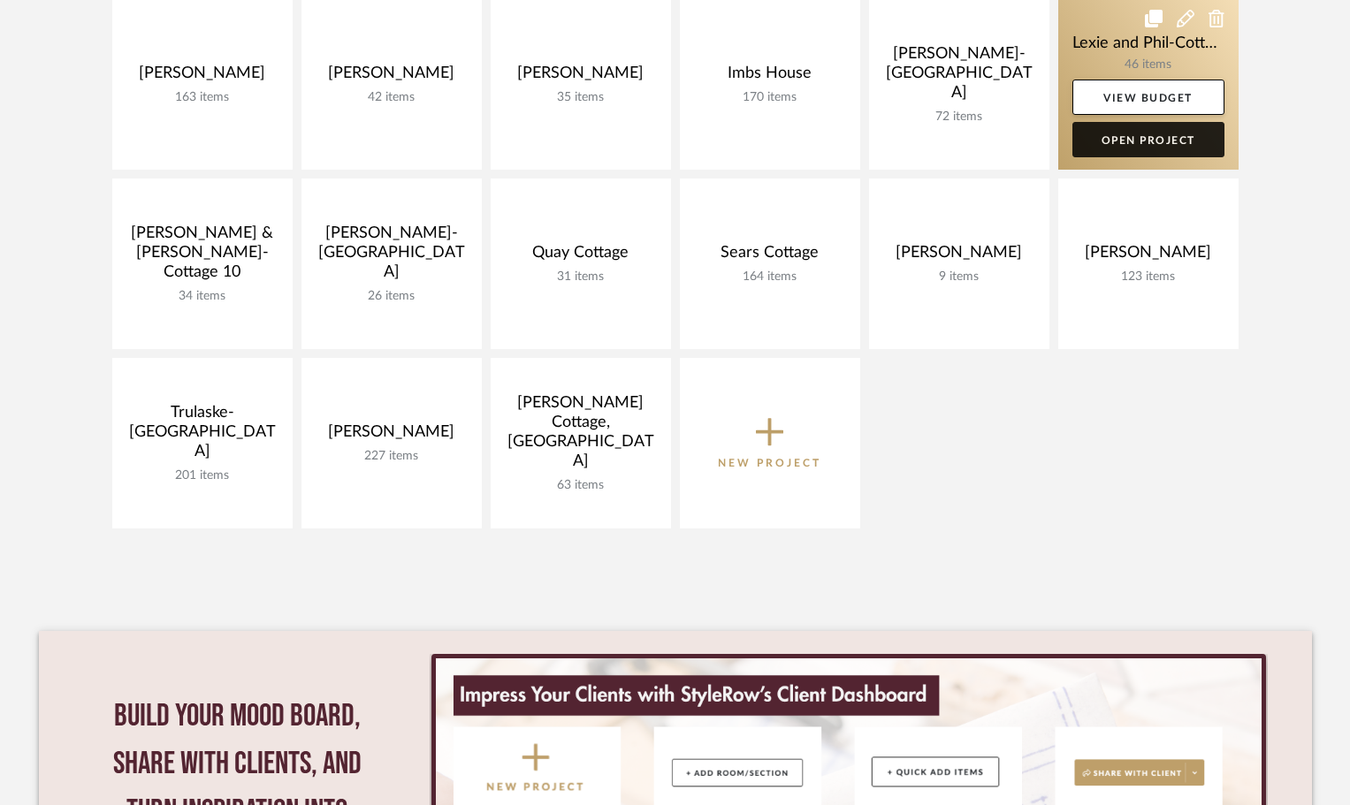
click at [1175, 135] on link "Open Project" at bounding box center [1148, 139] width 152 height 35
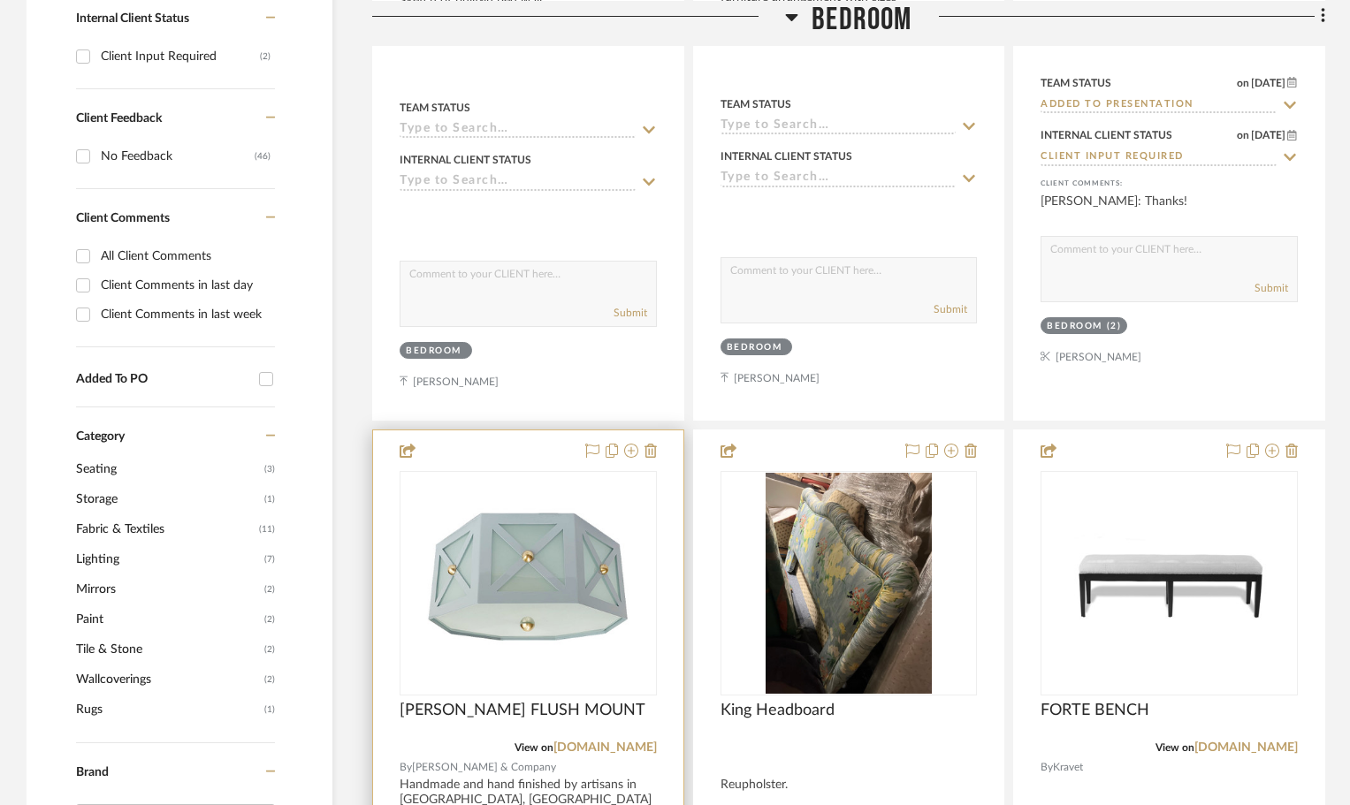
scroll to position [1149, 0]
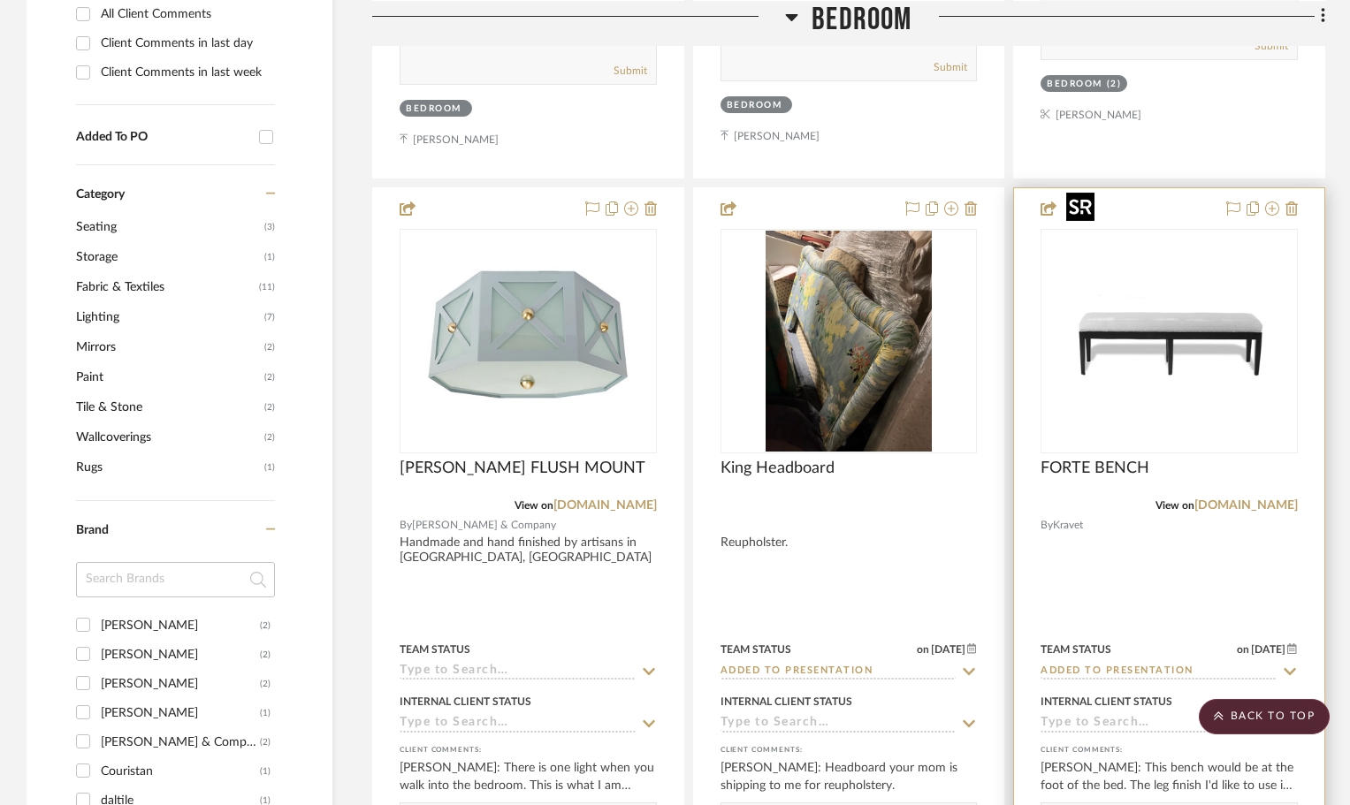
click at [1159, 346] on img "0" at bounding box center [1169, 341] width 221 height 221
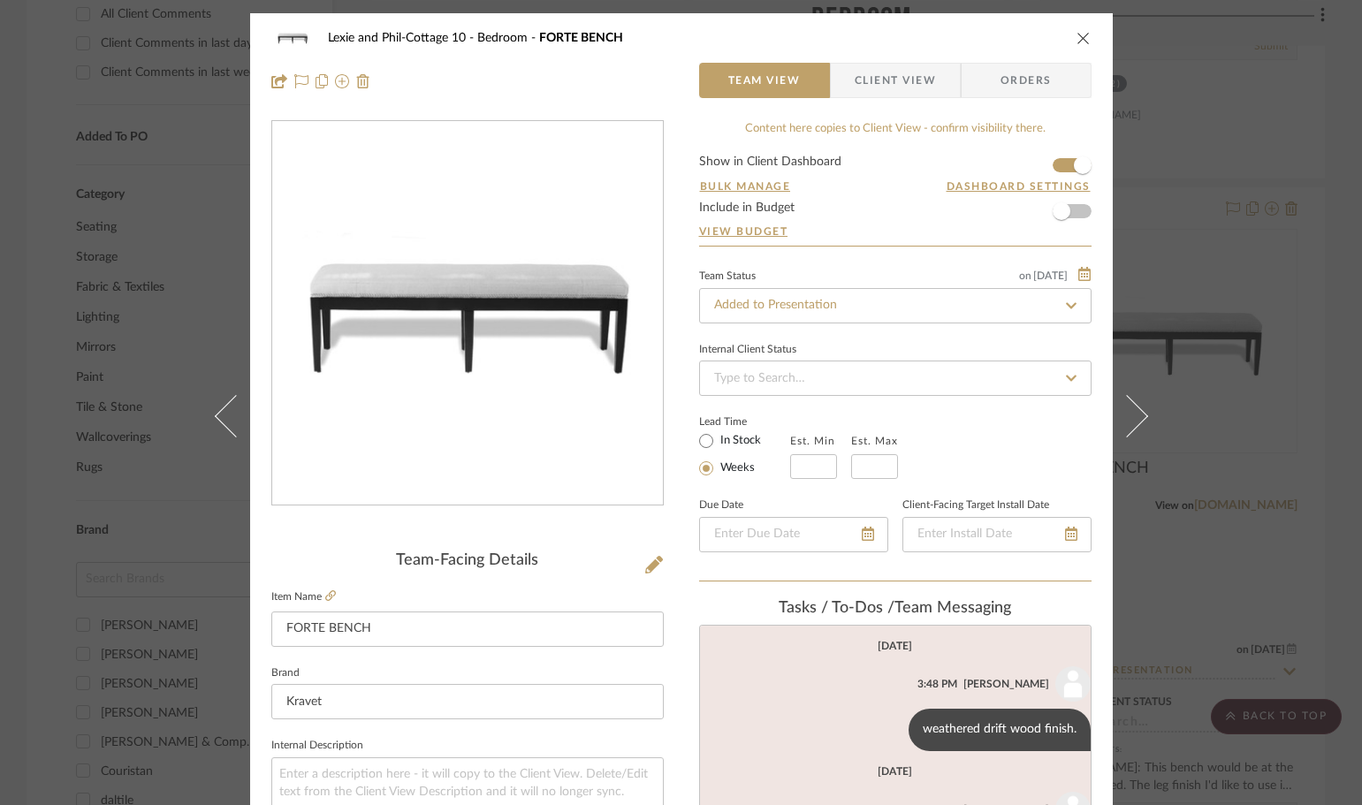
scroll to position [26, 0]
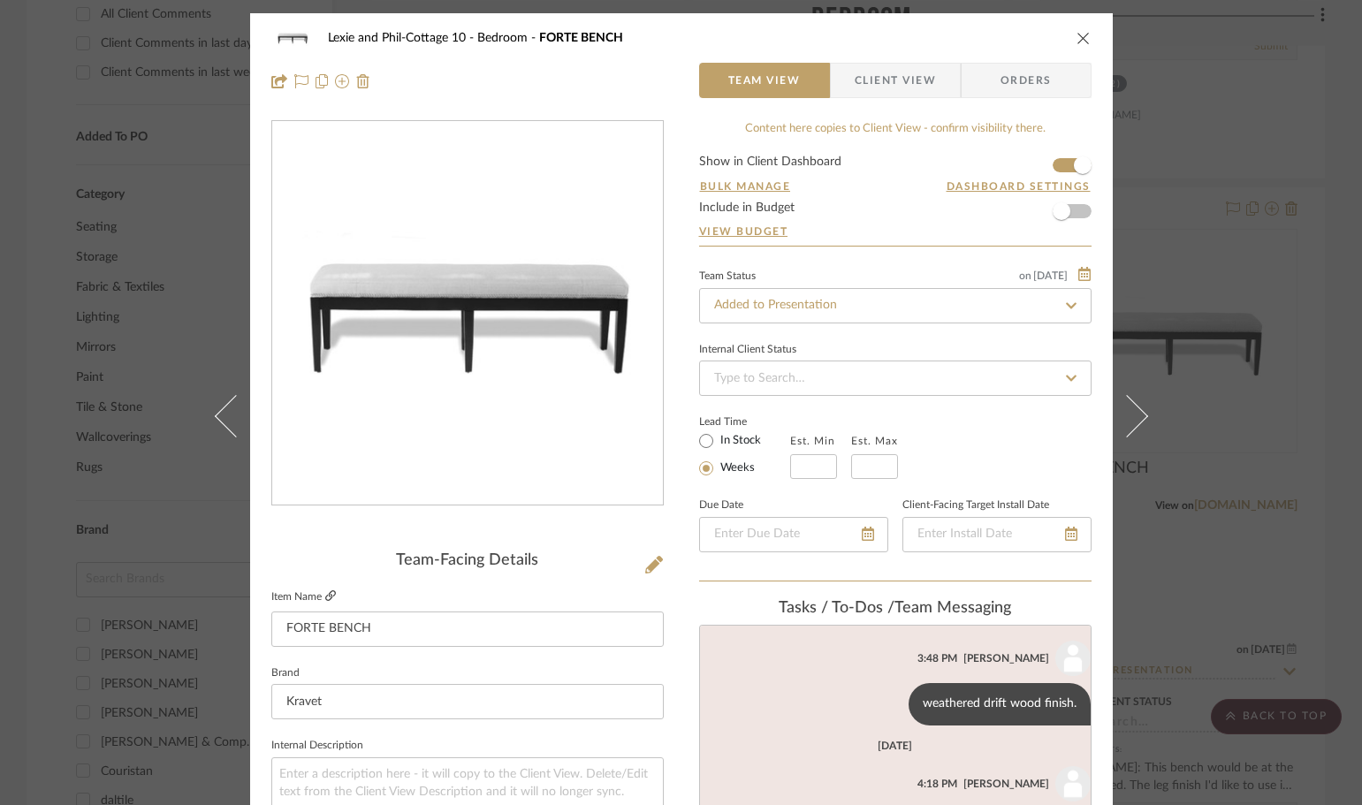
click at [326, 593] on icon at bounding box center [330, 596] width 11 height 11
click at [1080, 38] on icon "close" at bounding box center [1084, 38] width 14 height 14
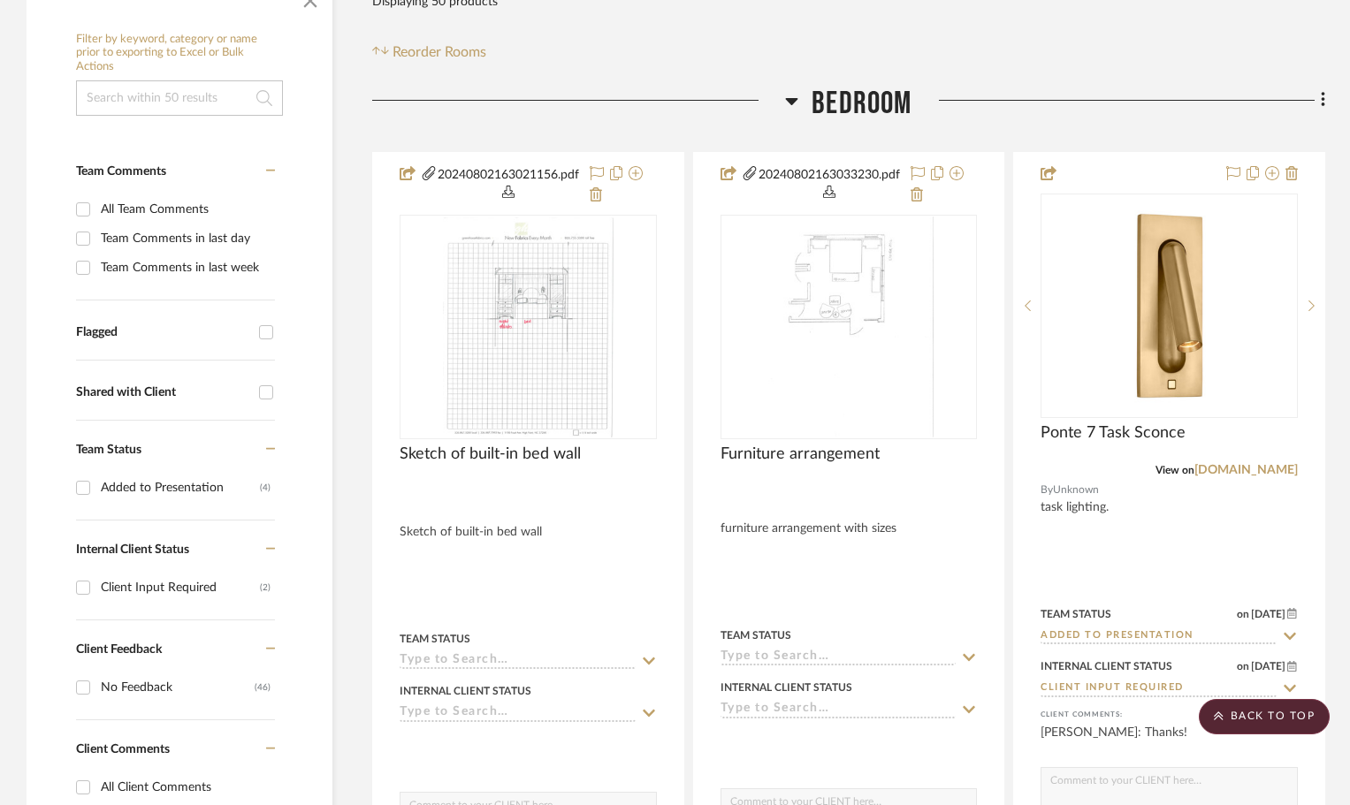
scroll to position [354, 0]
